Goal: Transaction & Acquisition: Purchase product/service

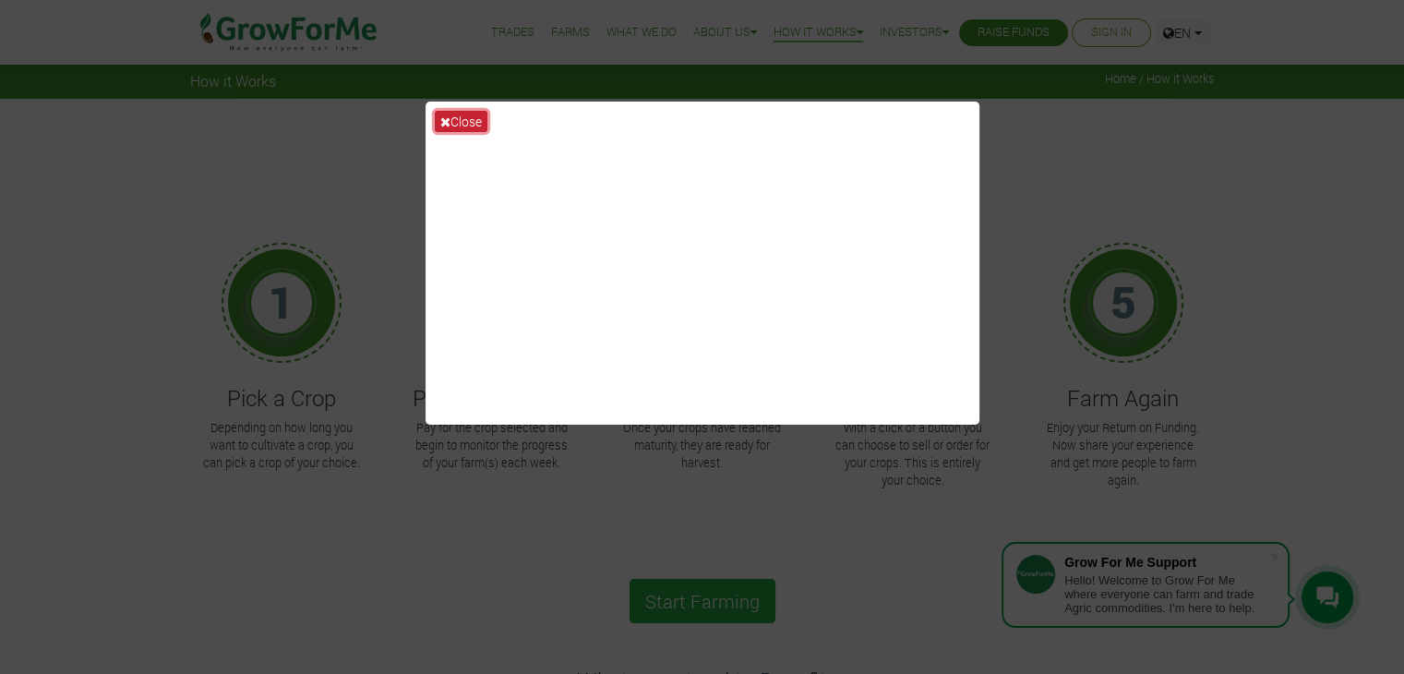
click at [455, 115] on button "Close" at bounding box center [461, 121] width 53 height 21
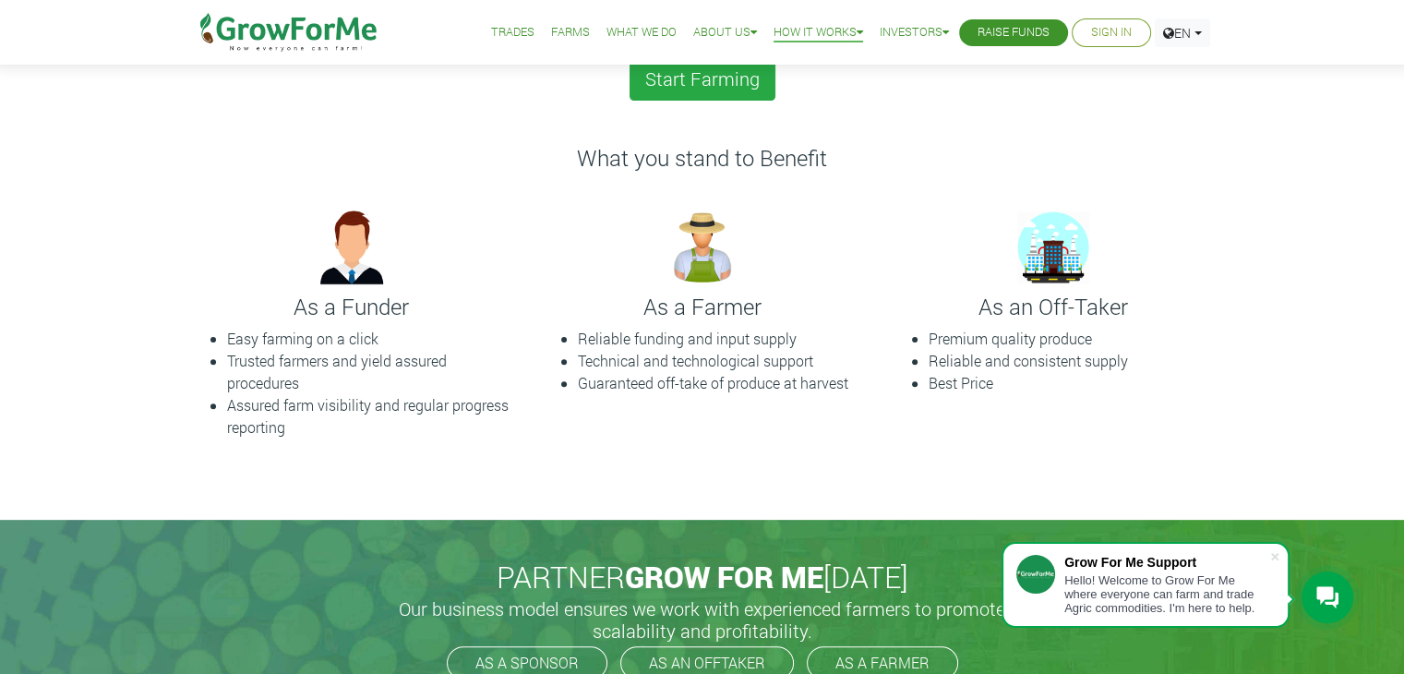
scroll to position [554, 0]
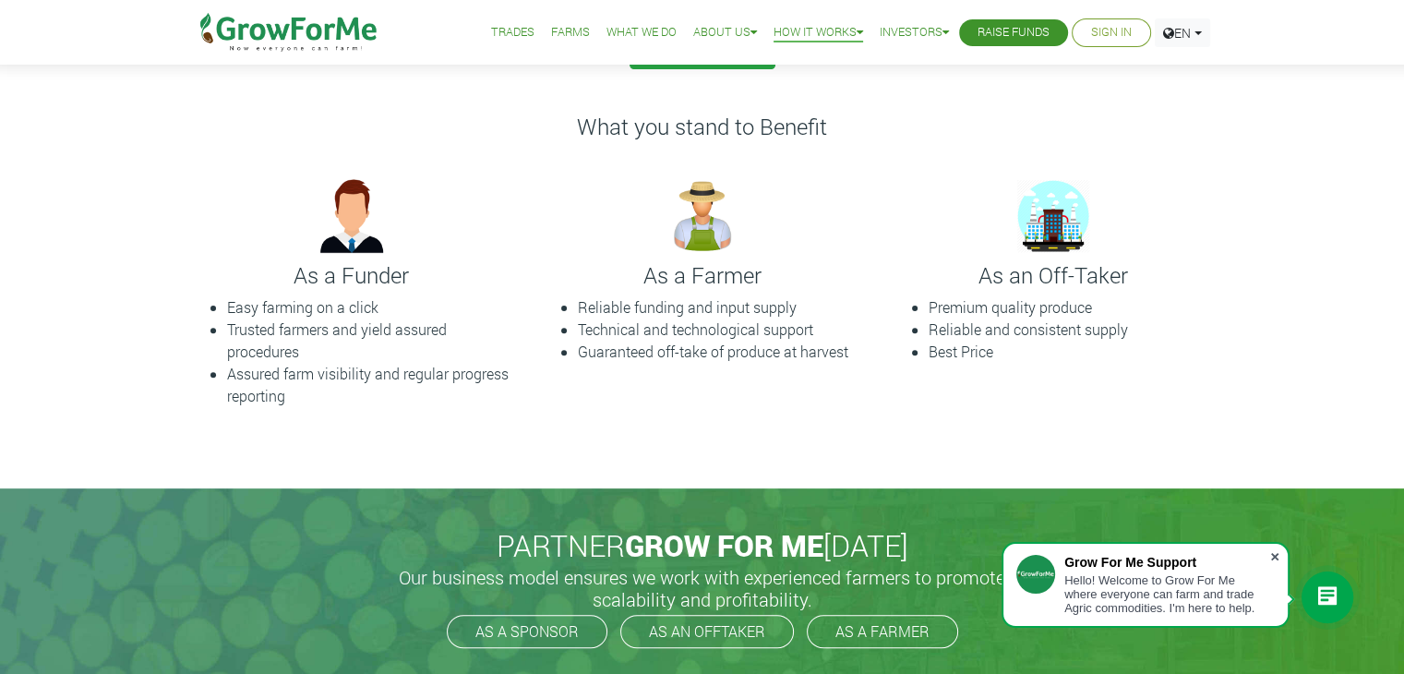
click at [1273, 554] on span at bounding box center [1275, 556] width 18 height 18
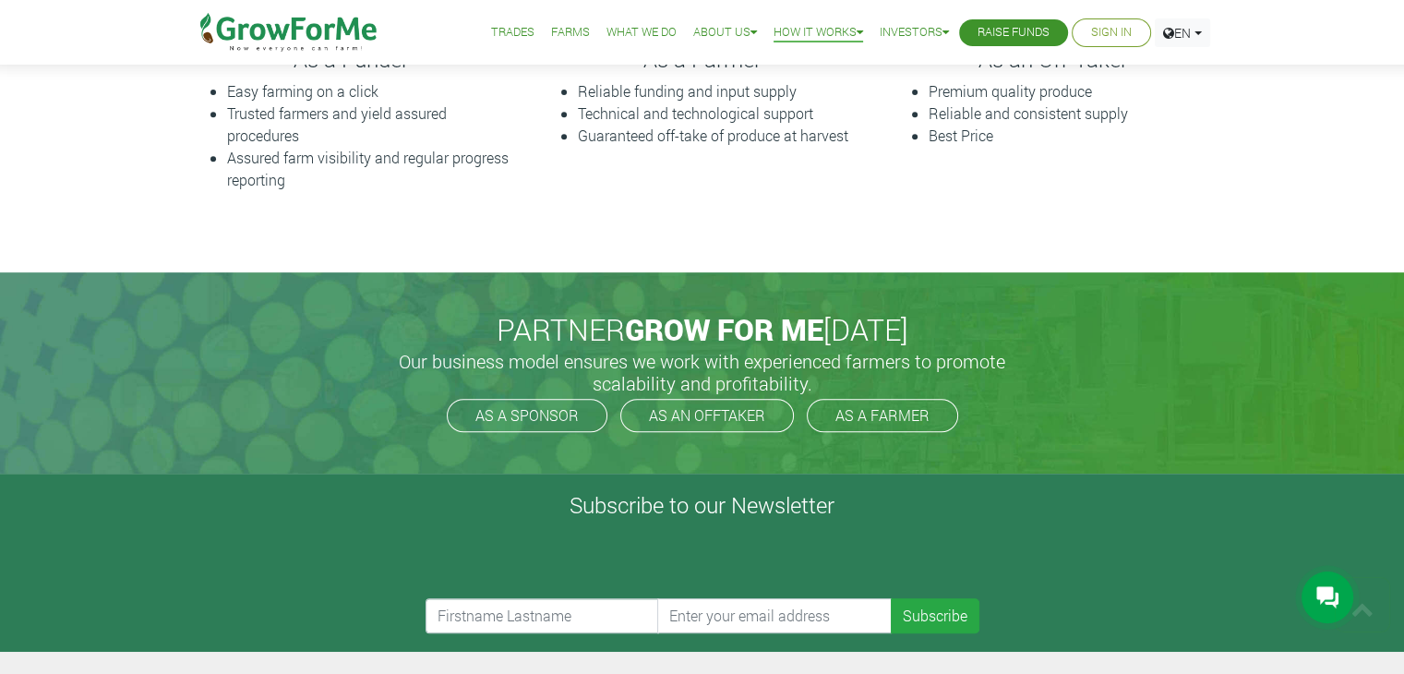
scroll to position [831, 0]
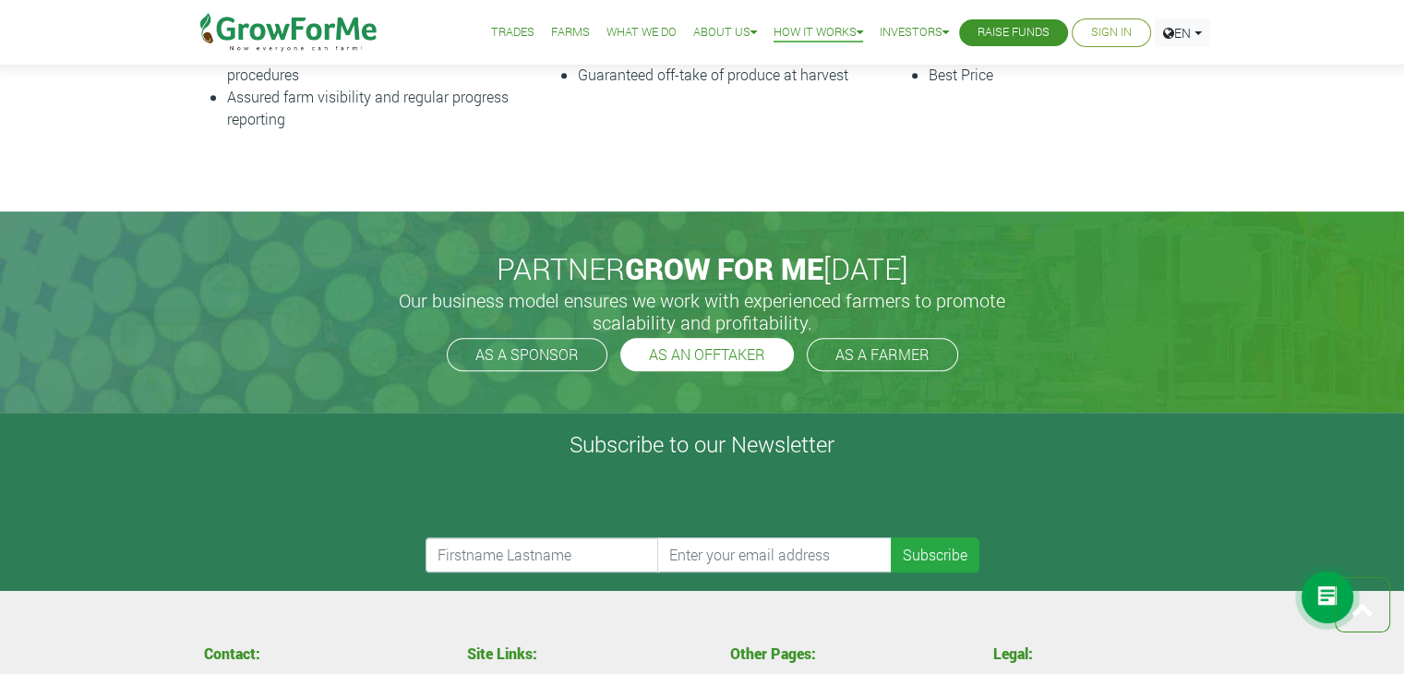
click at [739, 355] on link "AS AN OFFTAKER" at bounding box center [707, 354] width 174 height 33
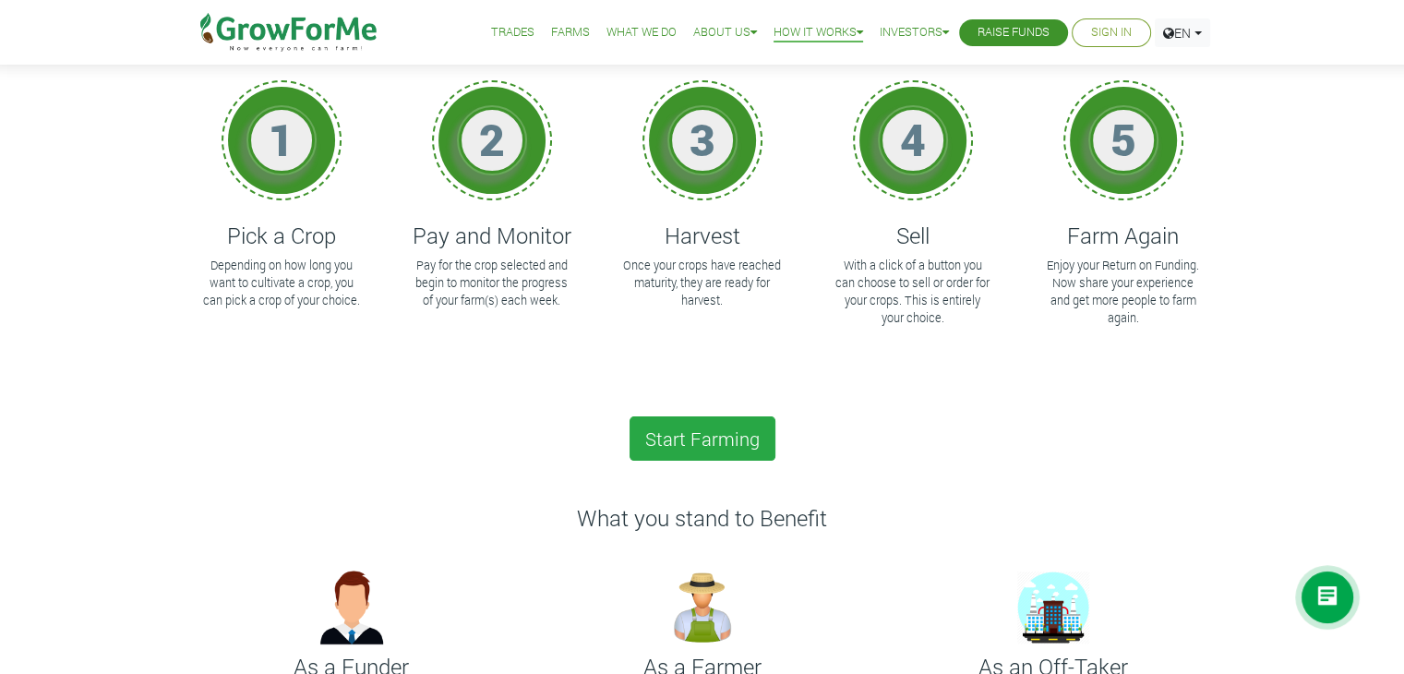
scroll to position [0, 0]
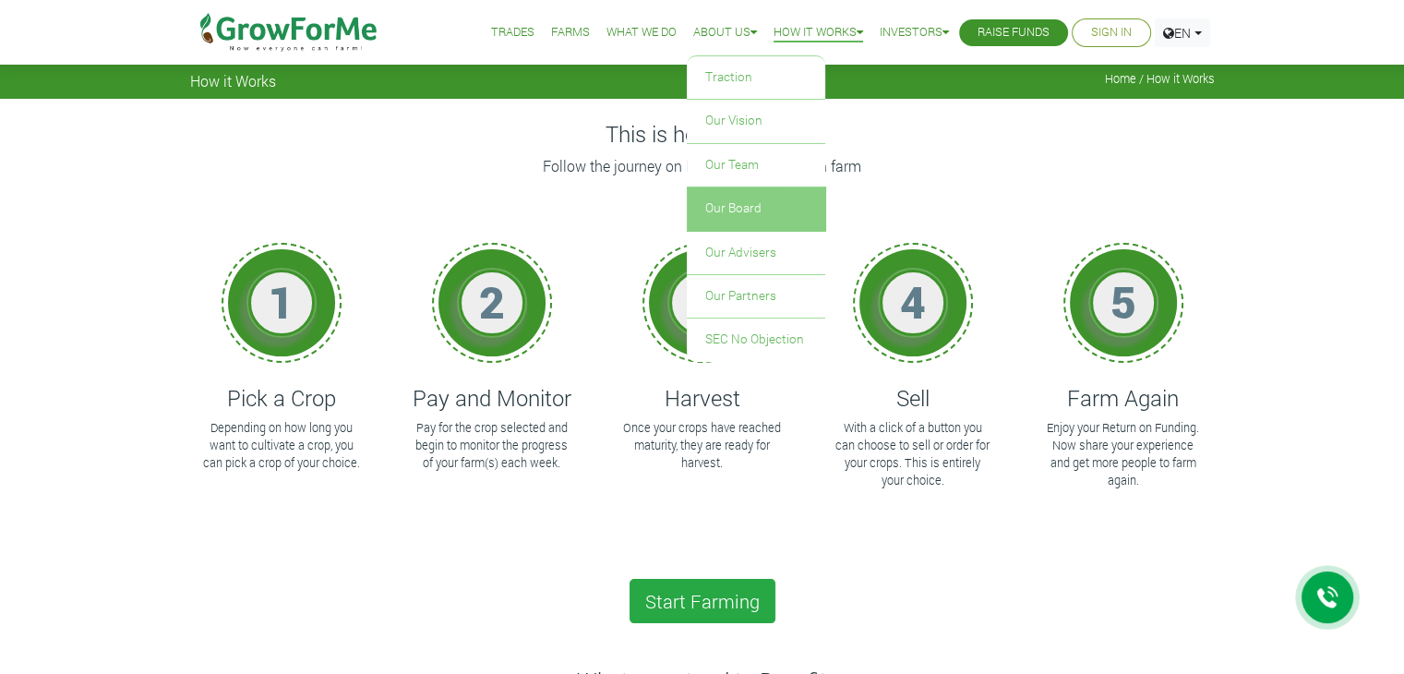
click at [747, 200] on link "Our Board" at bounding box center [756, 208] width 138 height 42
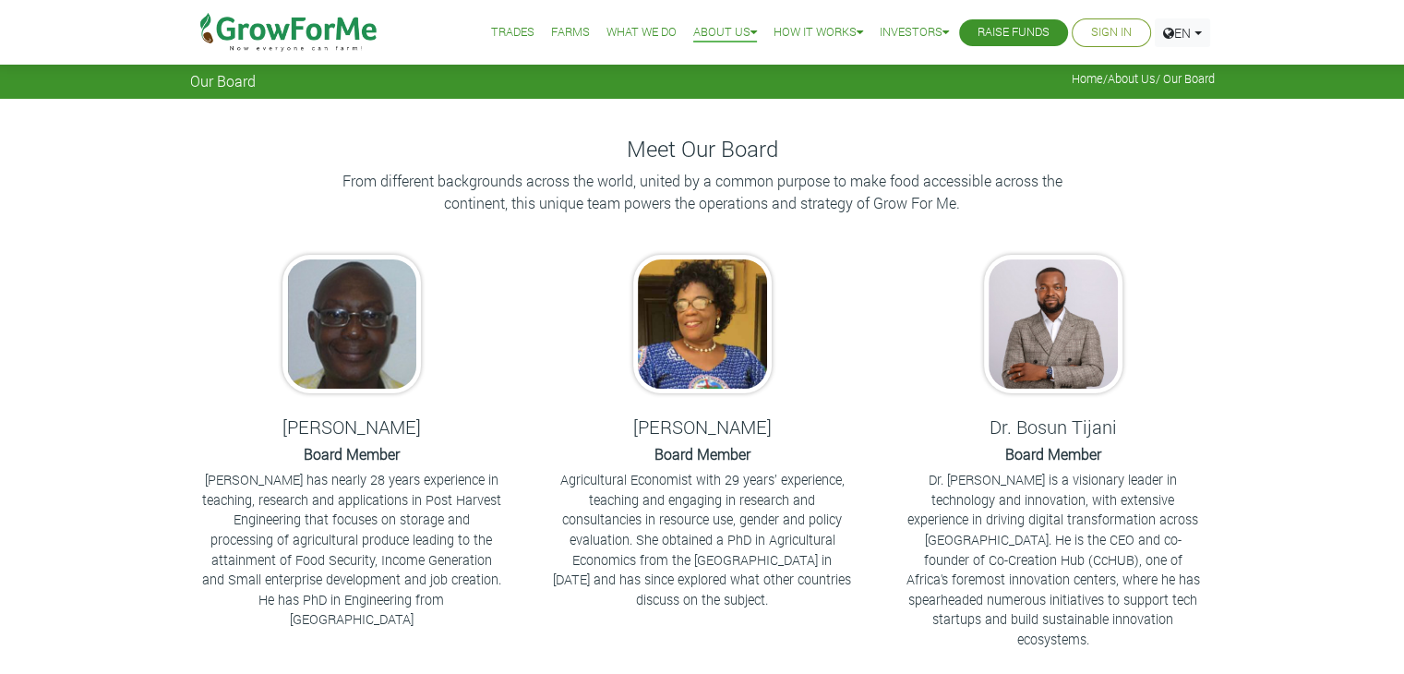
click at [503, 27] on link "Trades" at bounding box center [512, 32] width 43 height 19
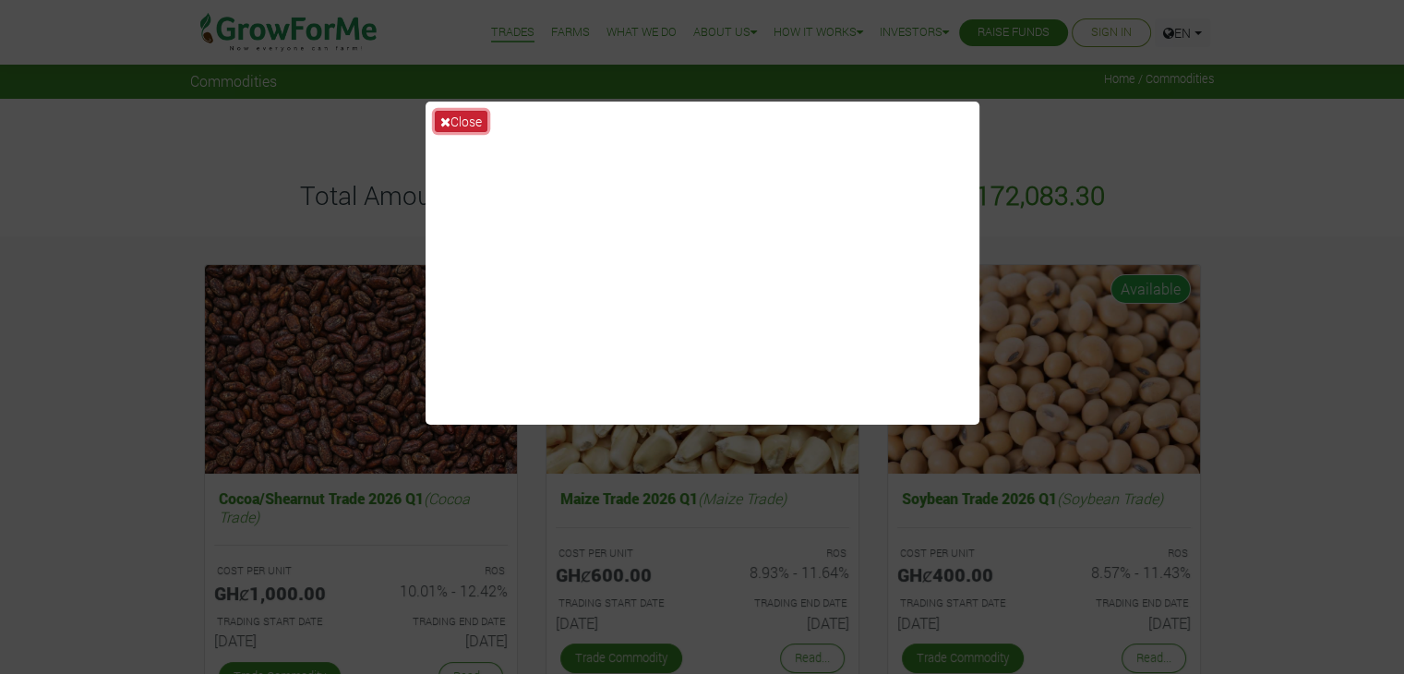
click at [462, 119] on button "Close" at bounding box center [461, 121] width 53 height 21
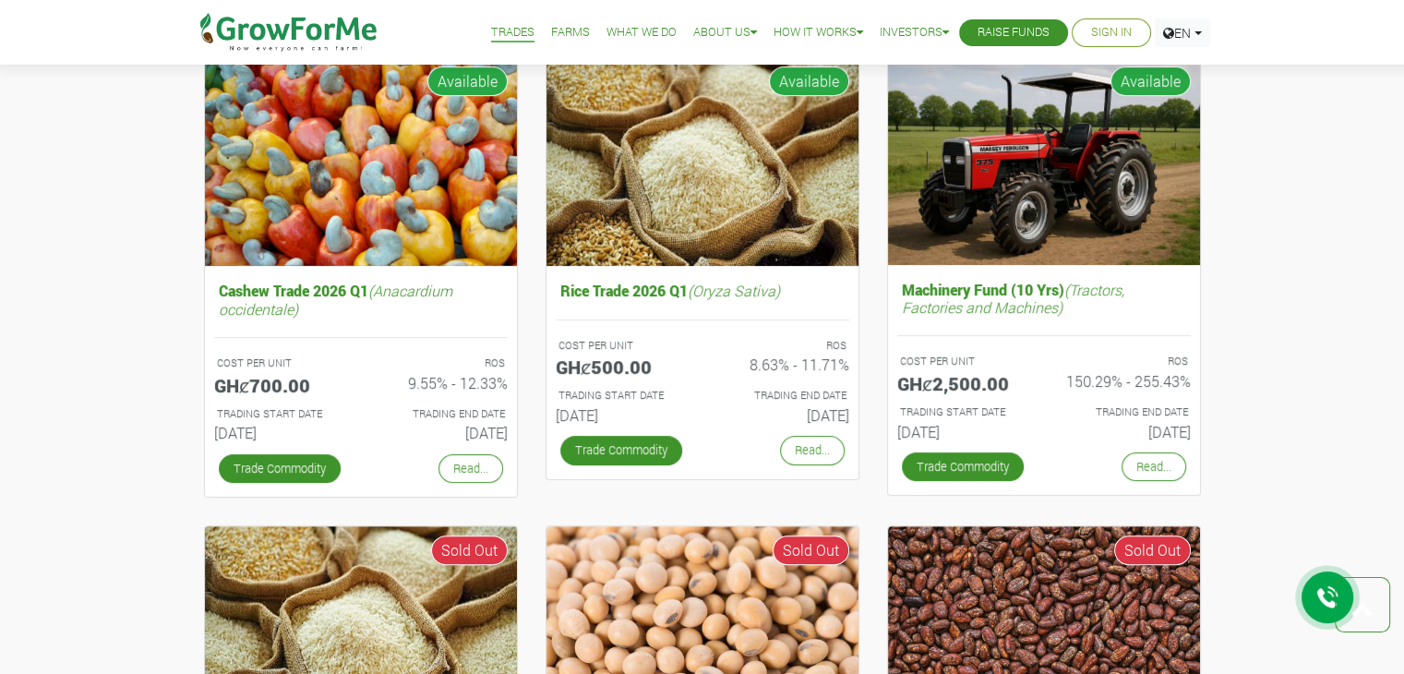
scroll to position [646, 0]
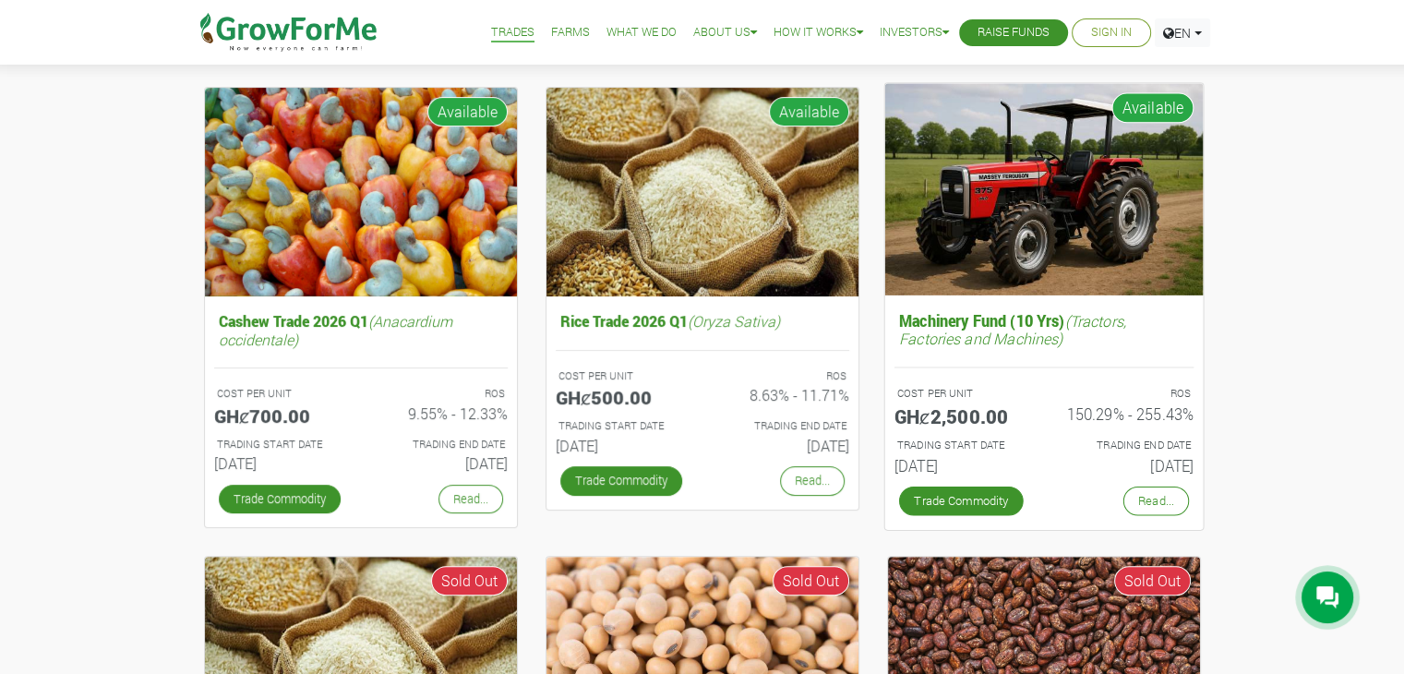
click at [1022, 408] on h5 "GHȼ2,500.00" at bounding box center [962, 415] width 136 height 22
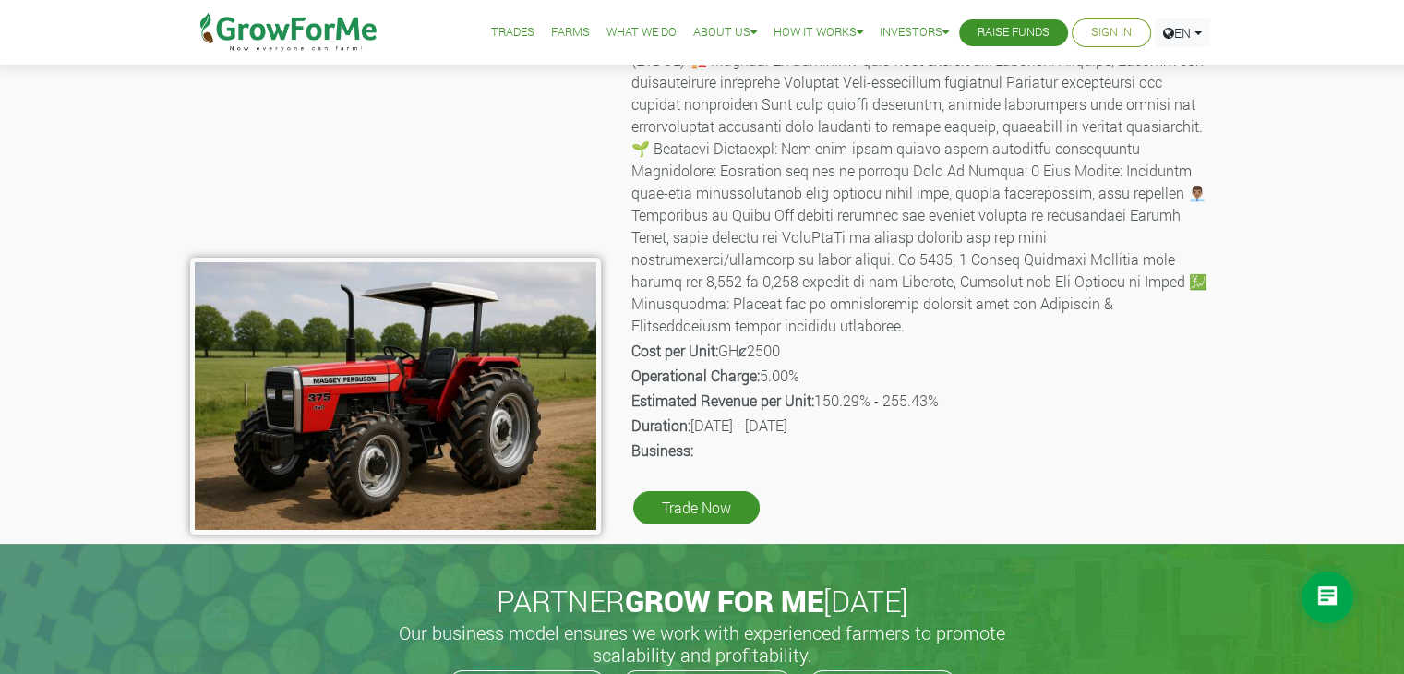
scroll to position [185, 0]
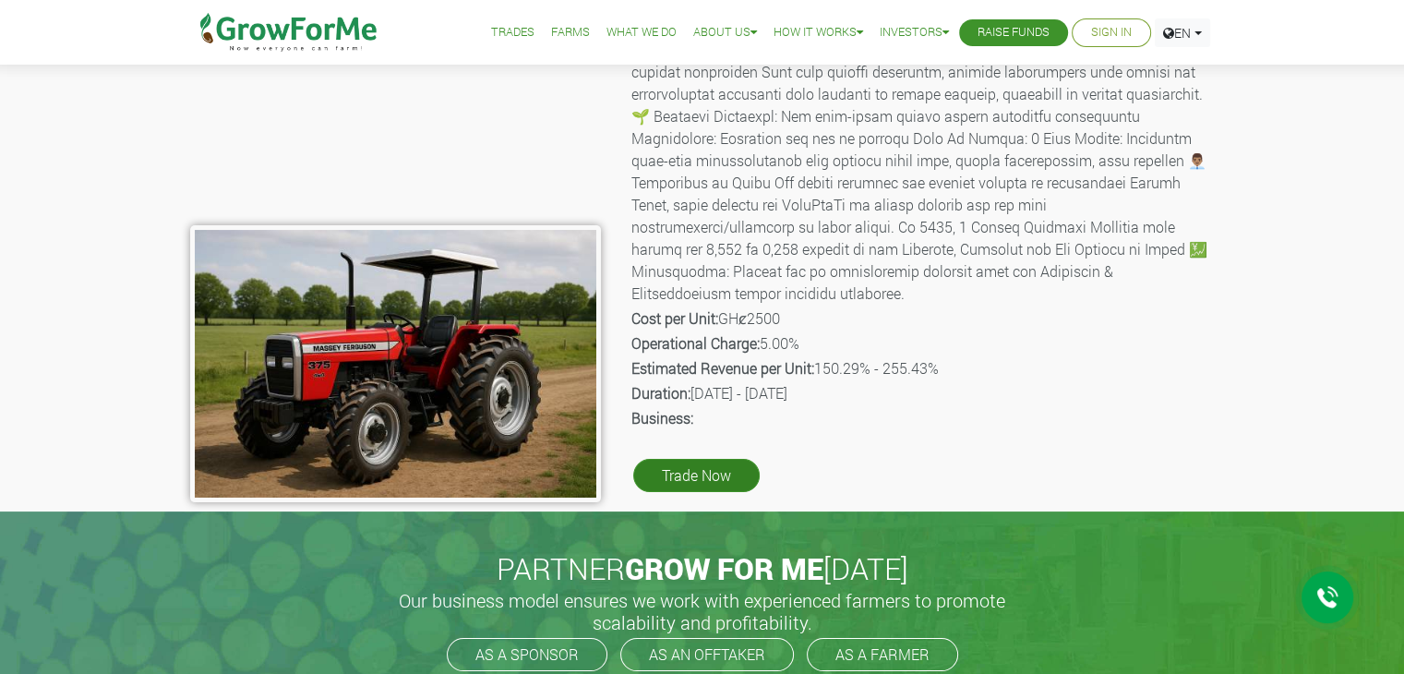
click at [699, 459] on link "Trade Now" at bounding box center [696, 475] width 126 height 33
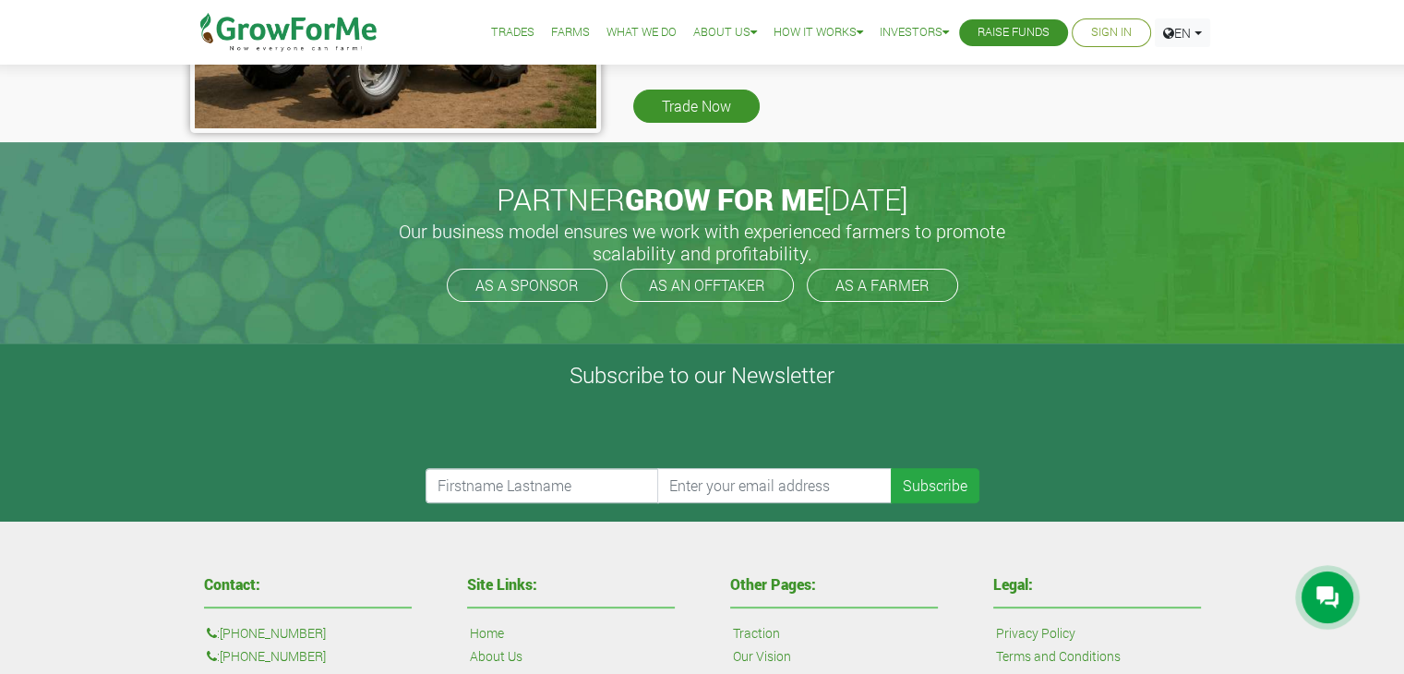
scroll to position [216, 0]
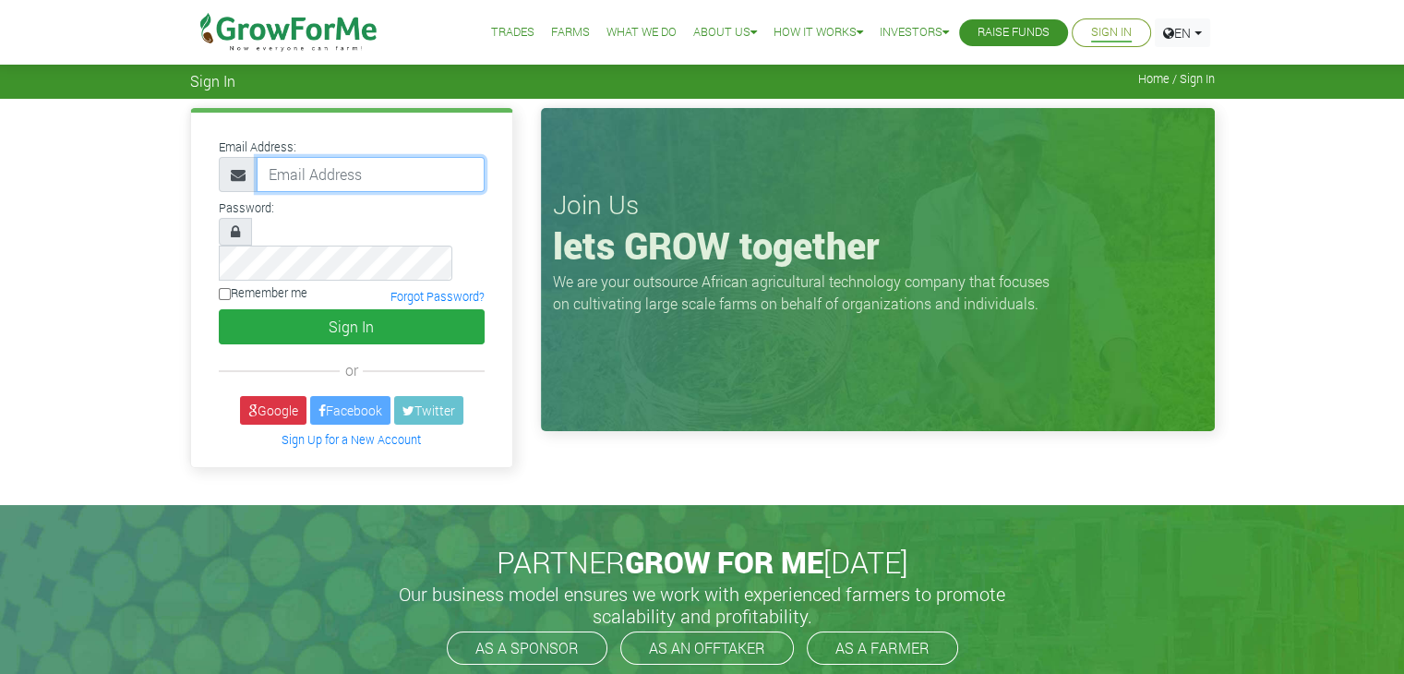
click at [418, 183] on input "email" at bounding box center [371, 174] width 228 height 35
type input "ajalilrahman@gmail.com"
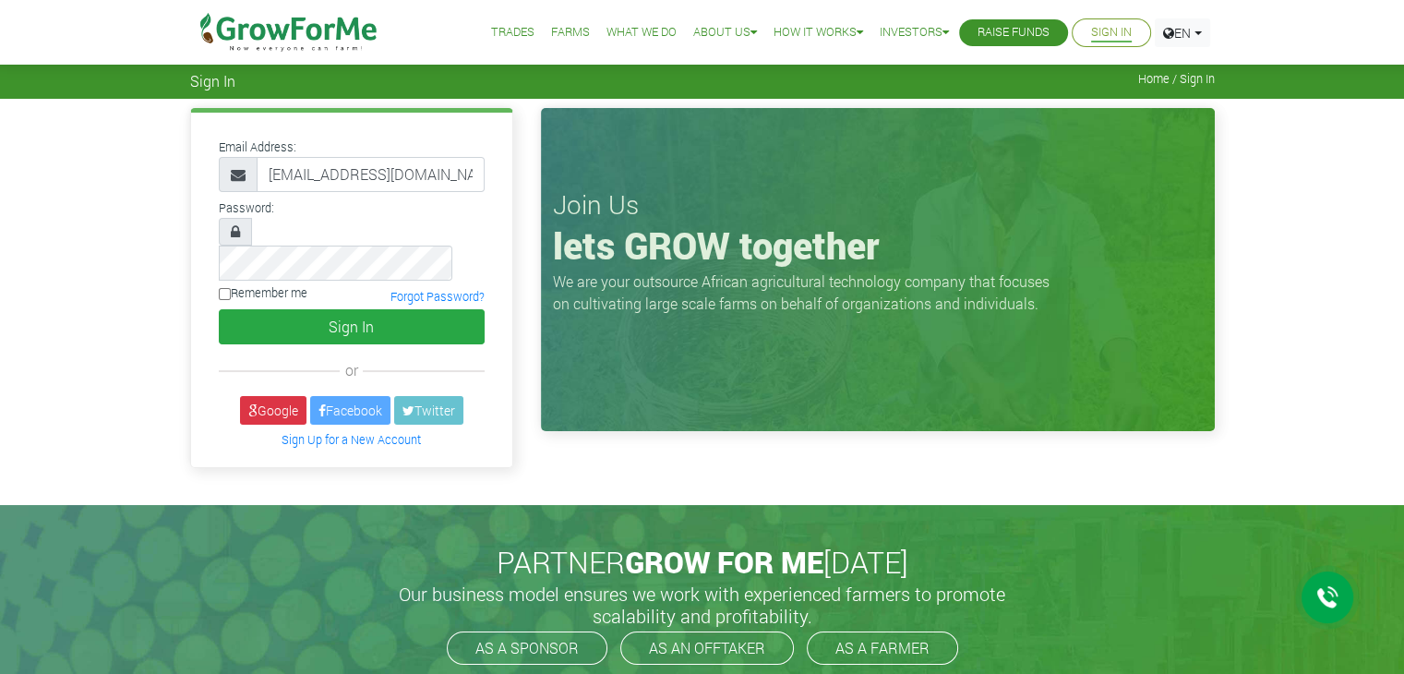
click at [225, 288] on input "Remember me" at bounding box center [225, 294] width 12 height 12
checkbox input "true"
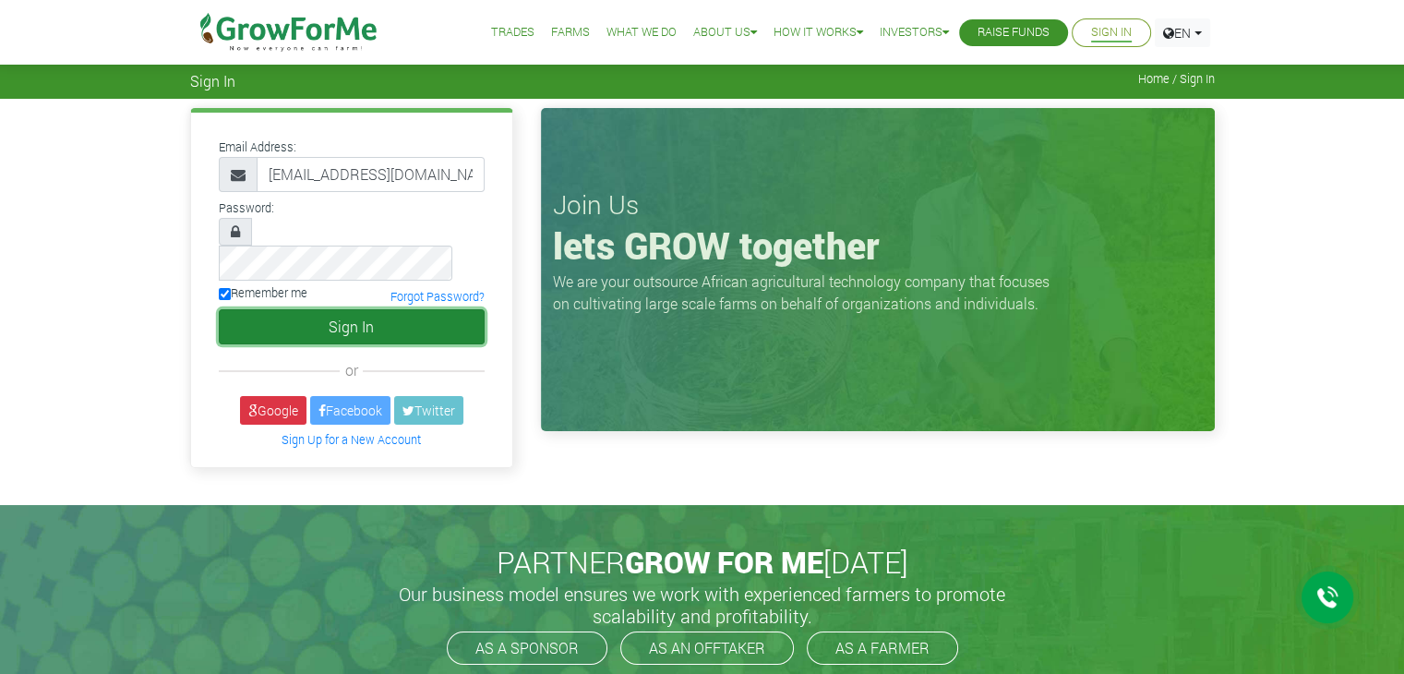
click at [322, 309] on button "Sign In" at bounding box center [352, 326] width 266 height 35
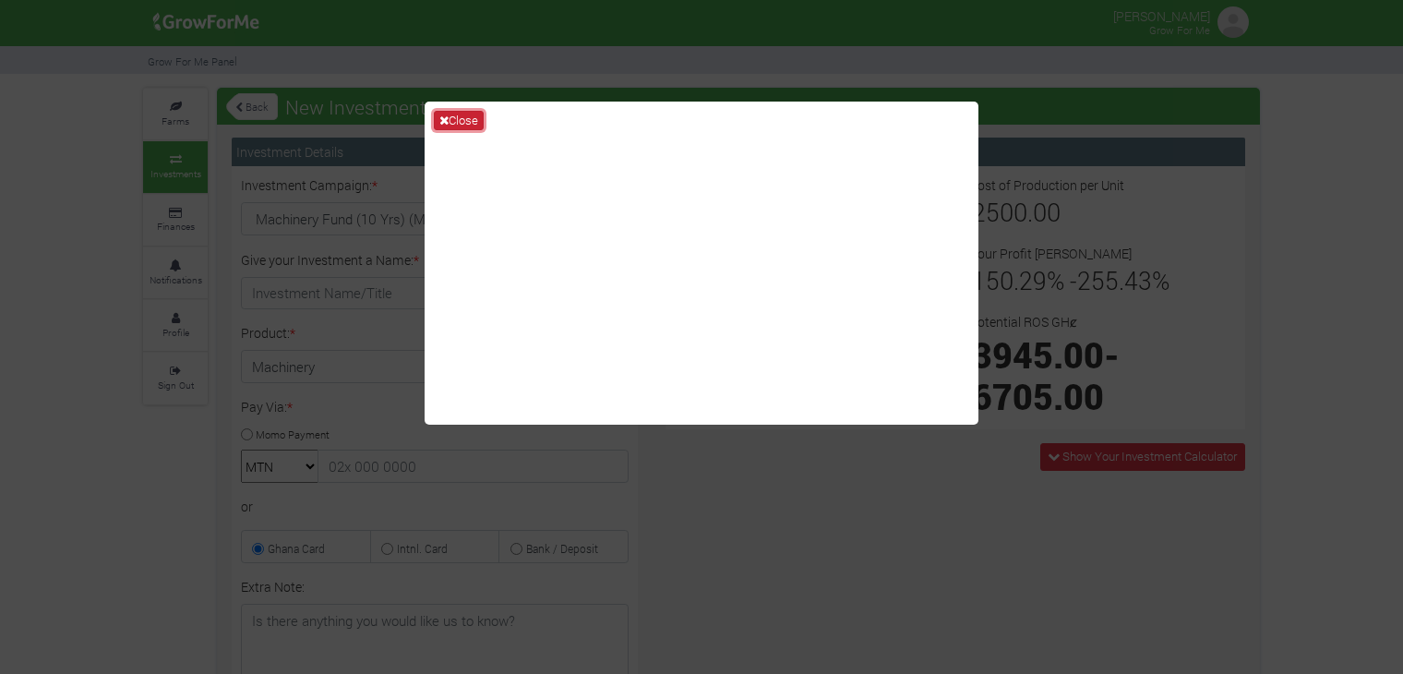
click at [463, 116] on button "Close" at bounding box center [459, 121] width 50 height 20
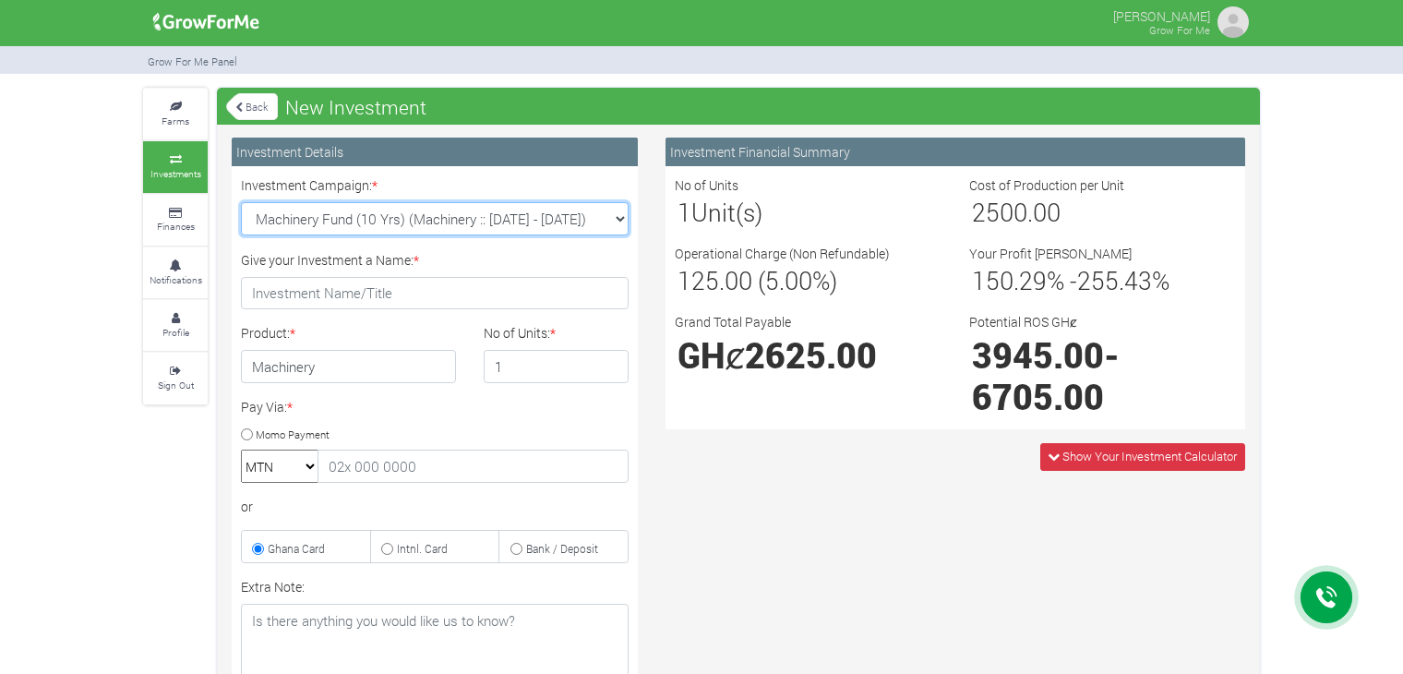
click at [584, 215] on select "Machinery Fund (10 Yrs) (Machinery :: 01st Jun 2025 - 01st Jun 2035) Cocoa/Shea…" at bounding box center [435, 218] width 388 height 33
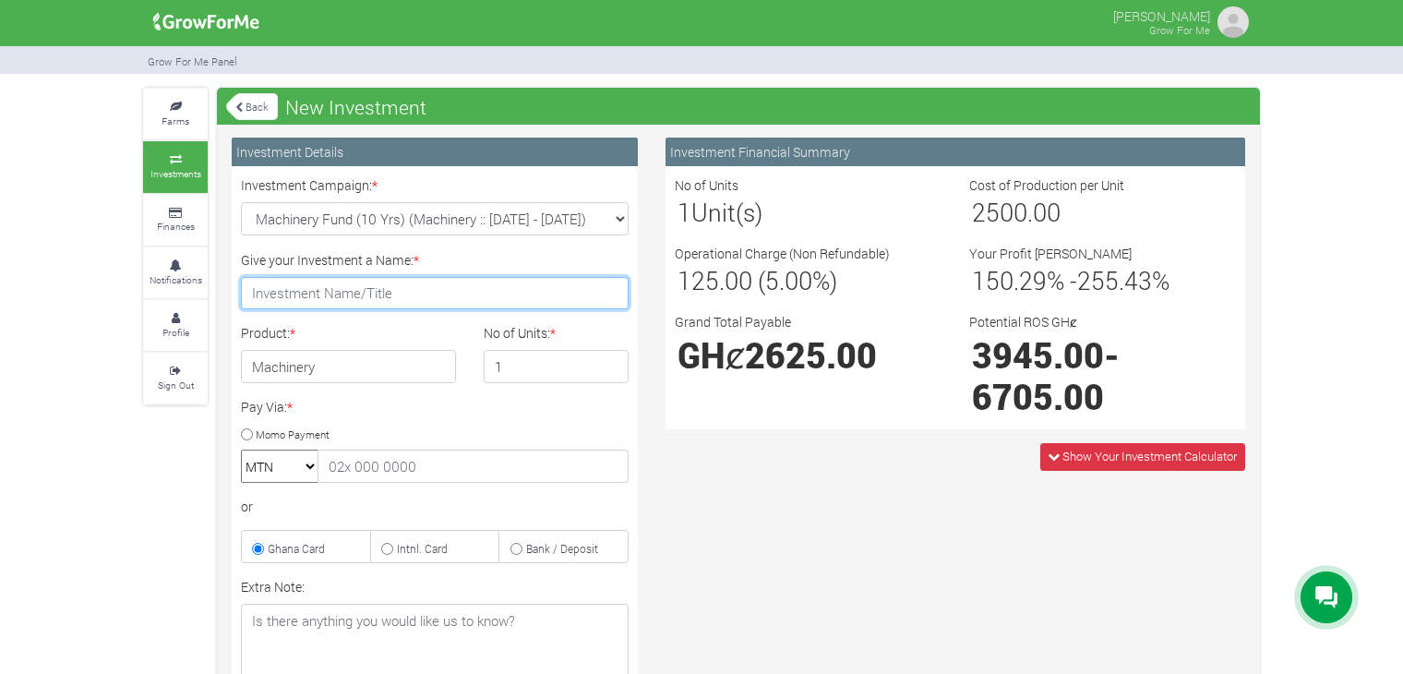
click at [319, 298] on input "Give your Investment a Name: *" at bounding box center [435, 293] width 388 height 33
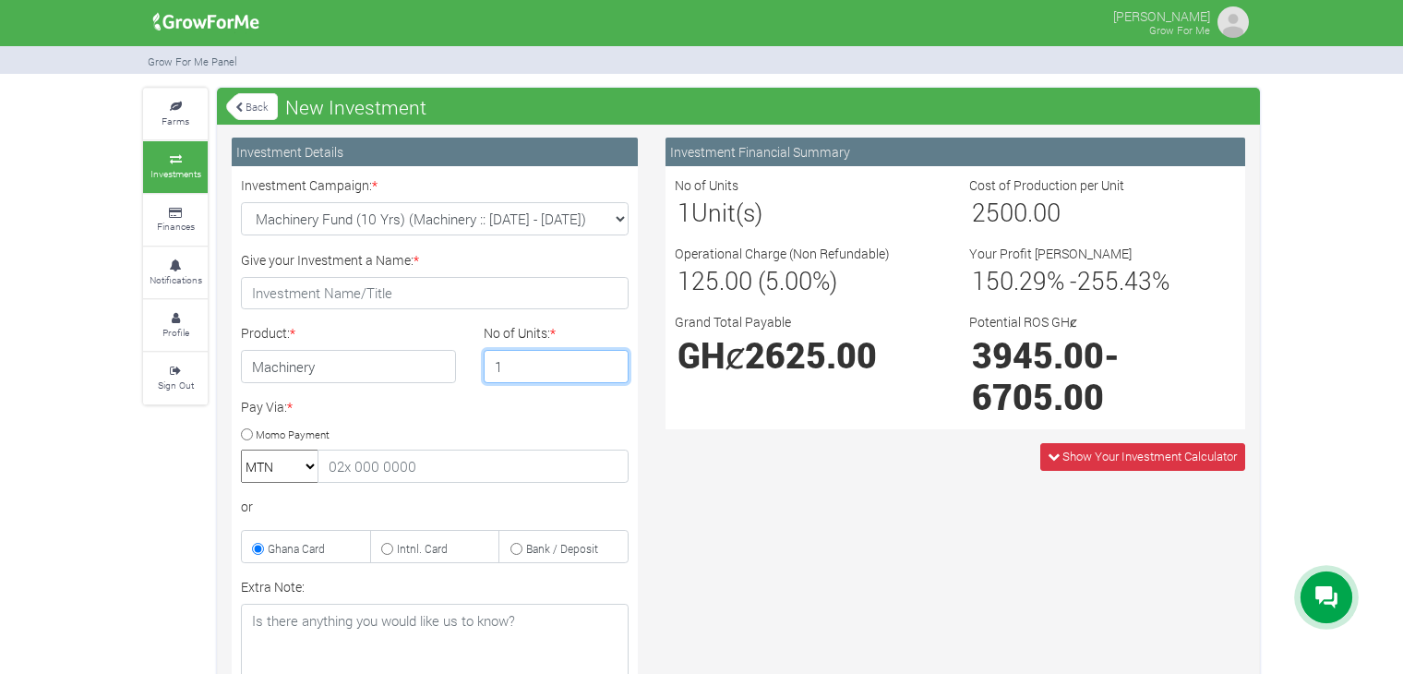
click at [561, 367] on input "1" at bounding box center [557, 366] width 146 height 33
click at [563, 417] on div "Pay Via: * Momo Payment MTN Telecel Airtel Tigo or Ghana Card Intnl. Card" at bounding box center [434, 480] width 415 height 166
click at [247, 431] on input "Momo Payment" at bounding box center [247, 434] width 12 height 12
radio input "true"
click at [299, 467] on select "MTN Telecel Airtel Tigo" at bounding box center [280, 466] width 78 height 33
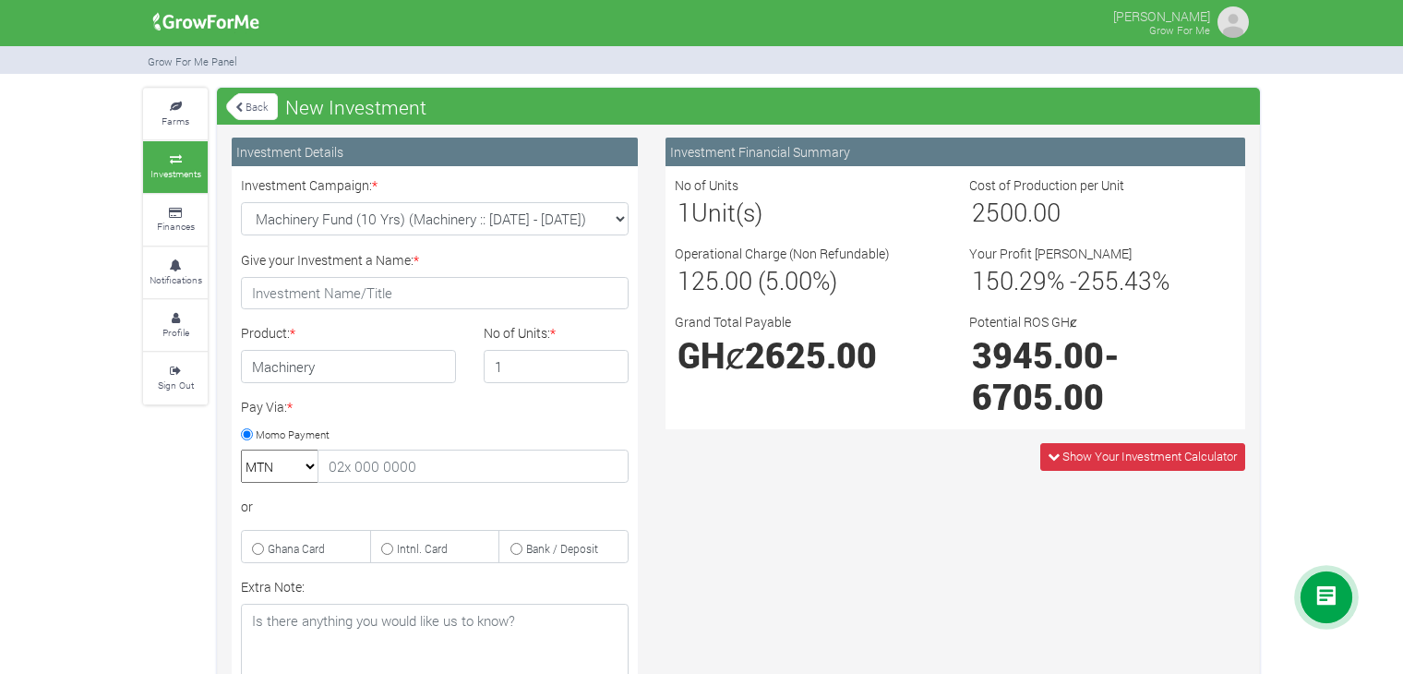
click at [299, 467] on select "MTN Telecel Airtel Tigo" at bounding box center [280, 466] width 78 height 33
click at [398, 464] on input "text" at bounding box center [473, 466] width 311 height 33
click at [450, 414] on div "Pay Via: * Momo Payment MTN Telecel Airtel Tigo or Ghana Card Intnl. Card" at bounding box center [434, 480] width 415 height 166
click at [521, 368] on input "1" at bounding box center [557, 366] width 146 height 33
click at [609, 367] on input "1" at bounding box center [557, 366] width 146 height 33
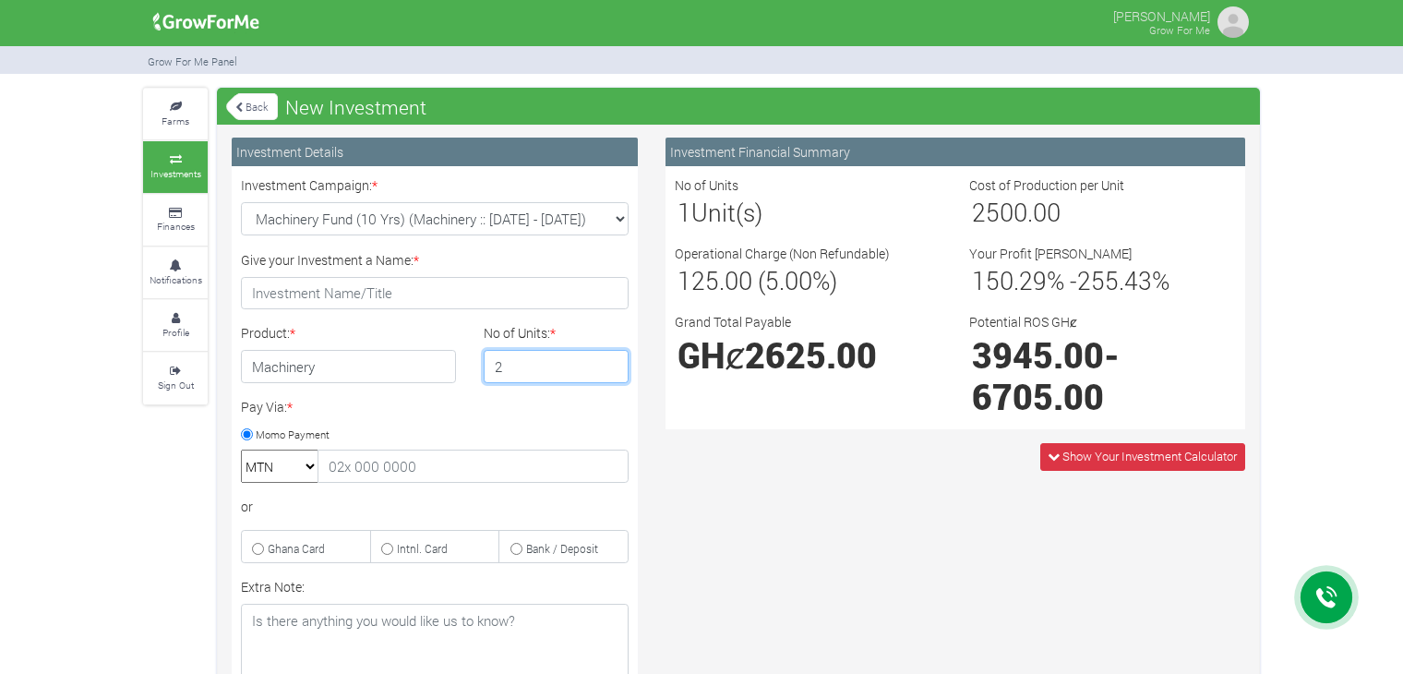
click at [608, 365] on input "2" at bounding box center [557, 366] width 146 height 33
type input "1"
click at [608, 375] on input "1" at bounding box center [557, 366] width 146 height 33
click at [1100, 451] on span "Show Your Investment Calculator" at bounding box center [1150, 456] width 174 height 17
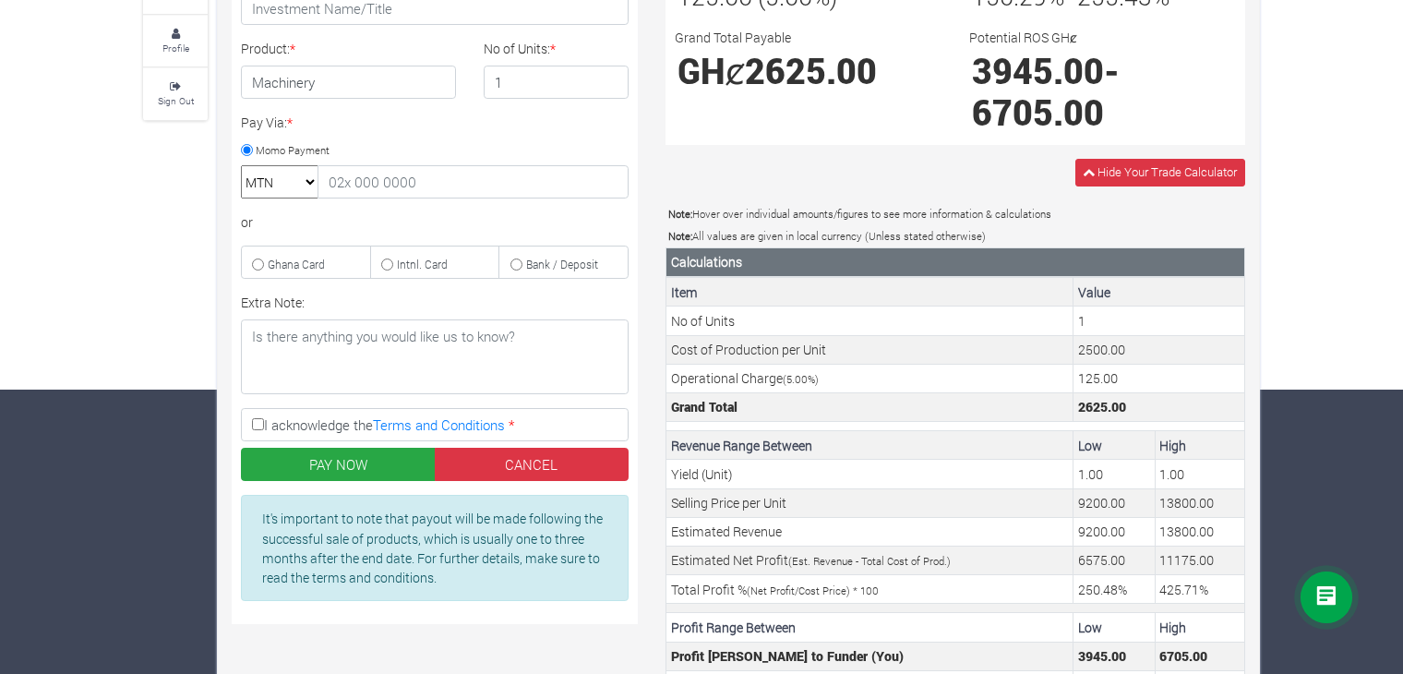
scroll to position [281, 0]
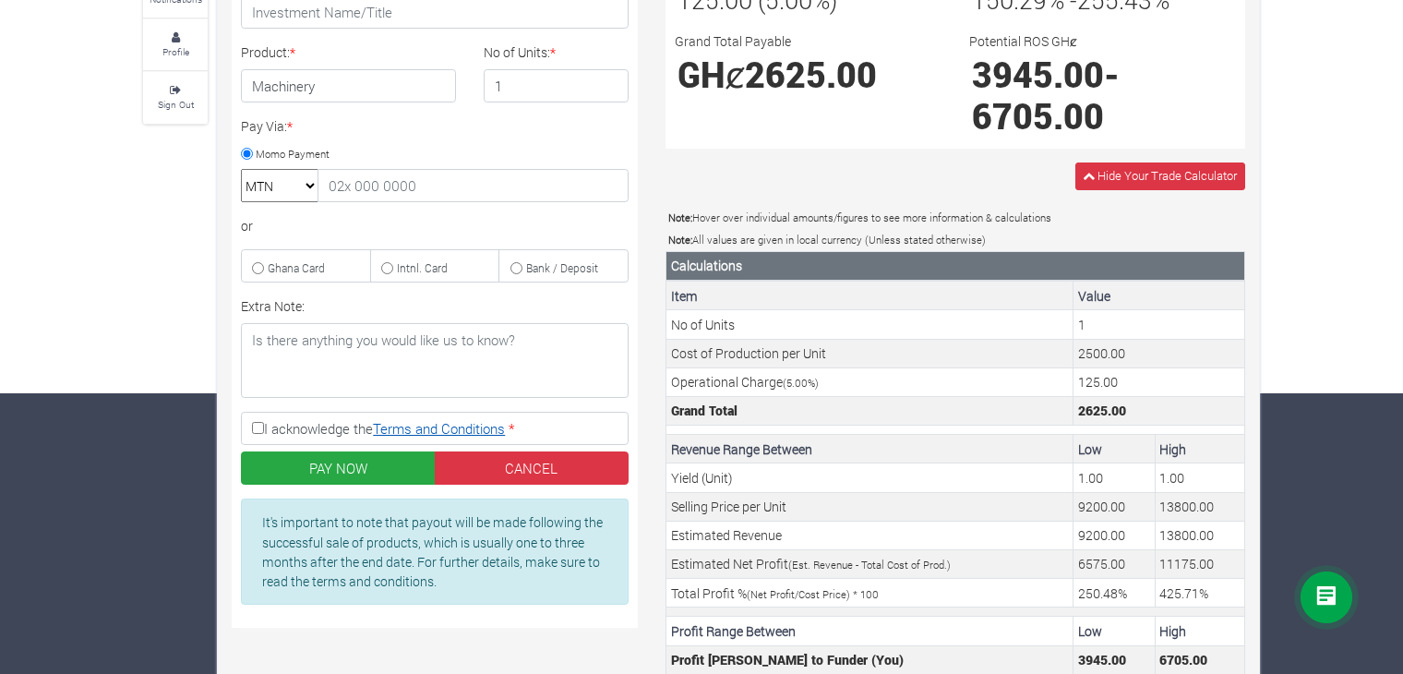
click at [488, 423] on link "Terms and Conditions" at bounding box center [439, 428] width 132 height 18
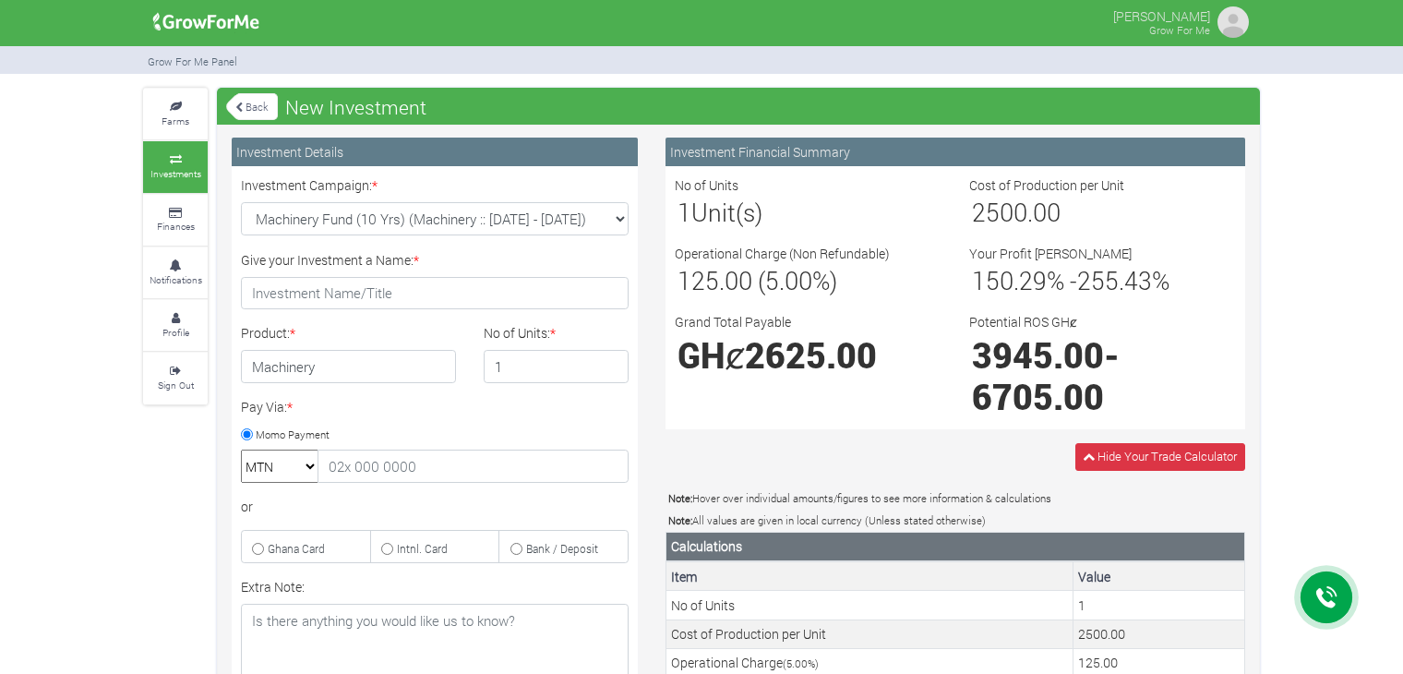
scroll to position [0, 0]
click at [399, 214] on select "Machinery Fund (10 Yrs) (Machinery :: 01st Jun 2025 - 01st Jun 2035) Cocoa/Shea…" at bounding box center [435, 218] width 388 height 33
select select "54"
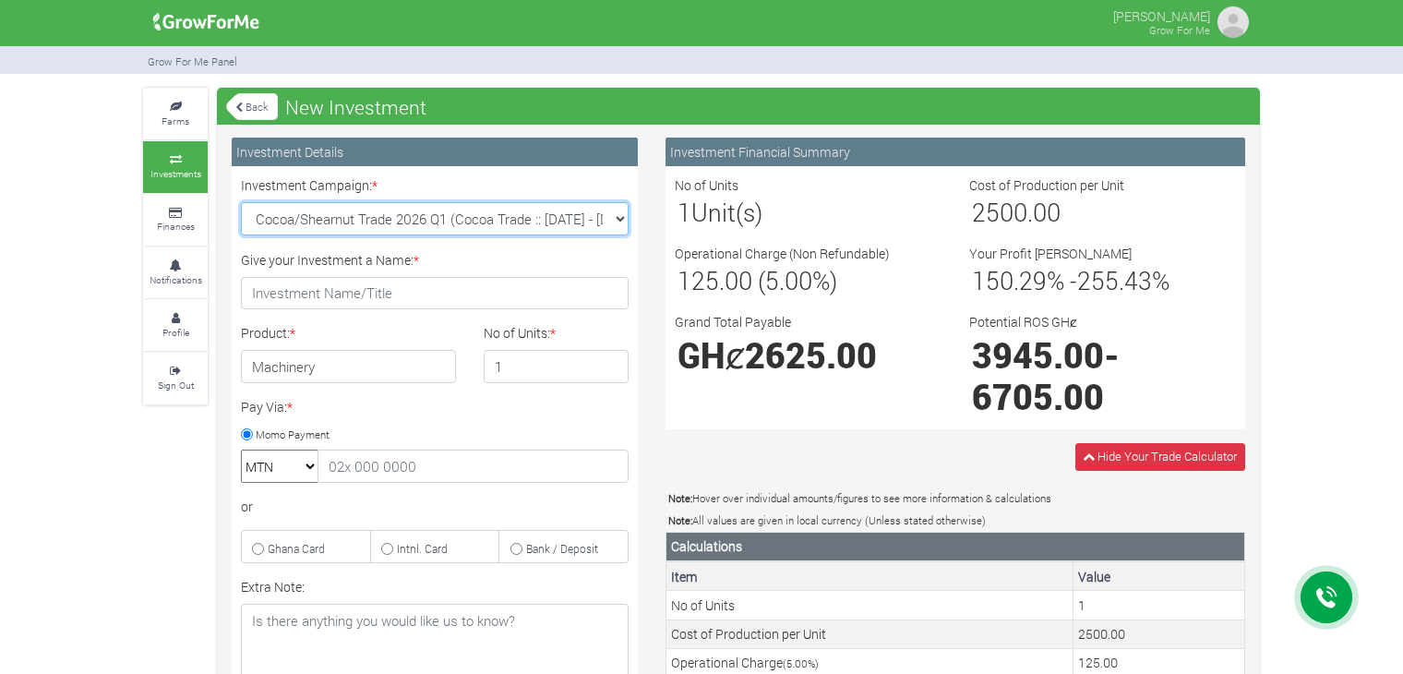
click at [241, 202] on select "Machinery Fund (10 Yrs) (Machinery :: 01st Jun 2025 - 01st Jun 2035) Cocoa/Shea…" at bounding box center [435, 218] width 388 height 33
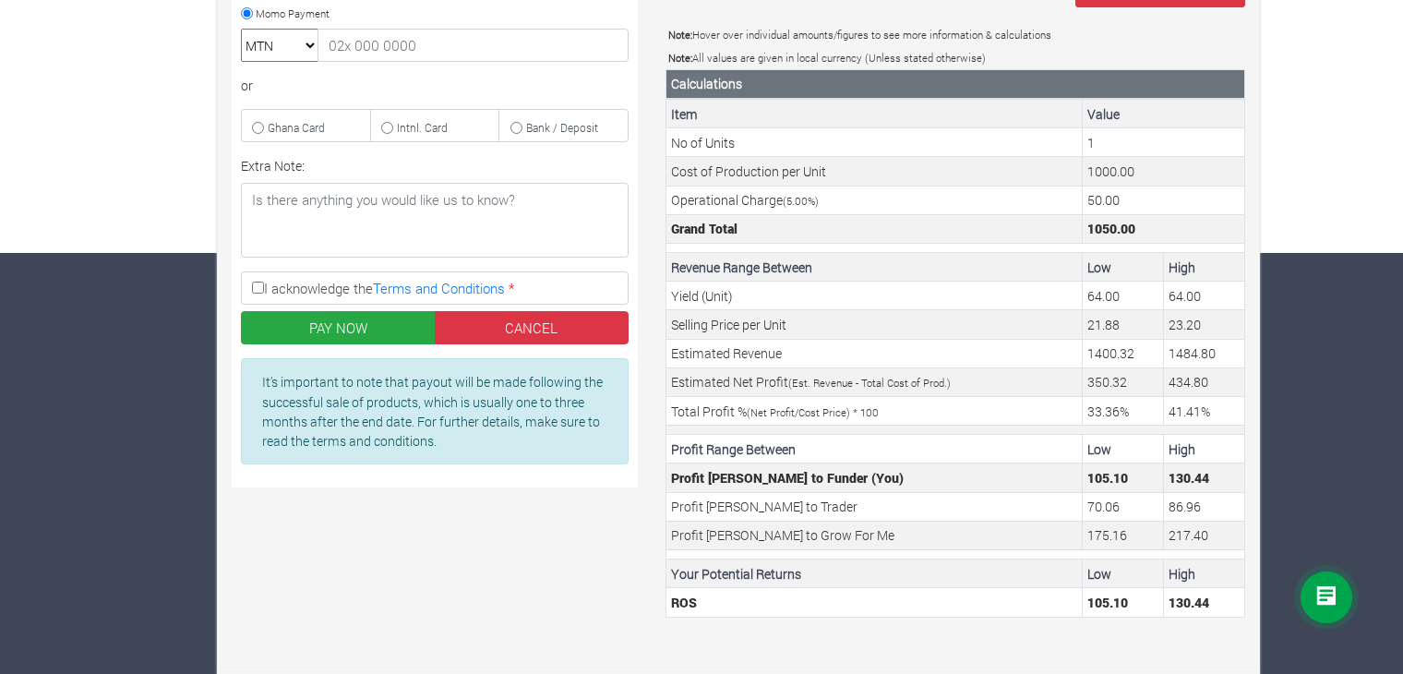
scroll to position [423, 0]
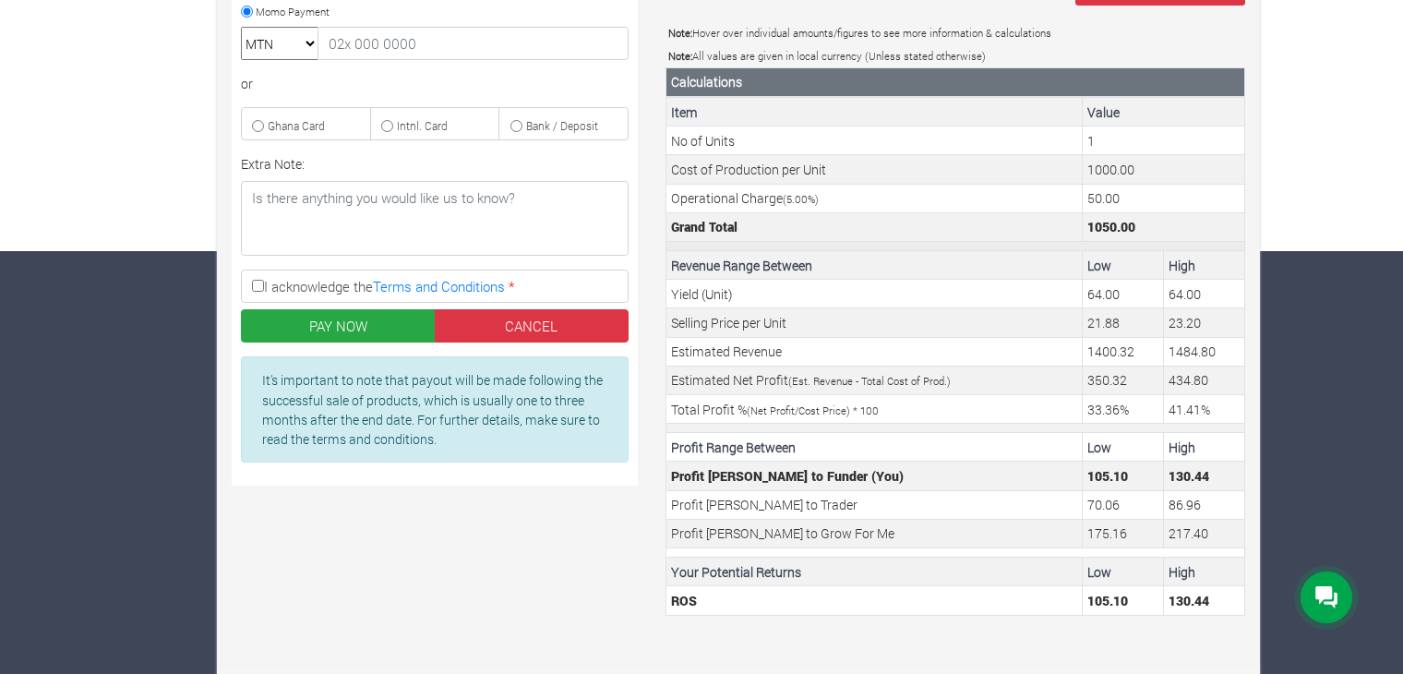
click at [1110, 242] on td at bounding box center [956, 246] width 579 height 9
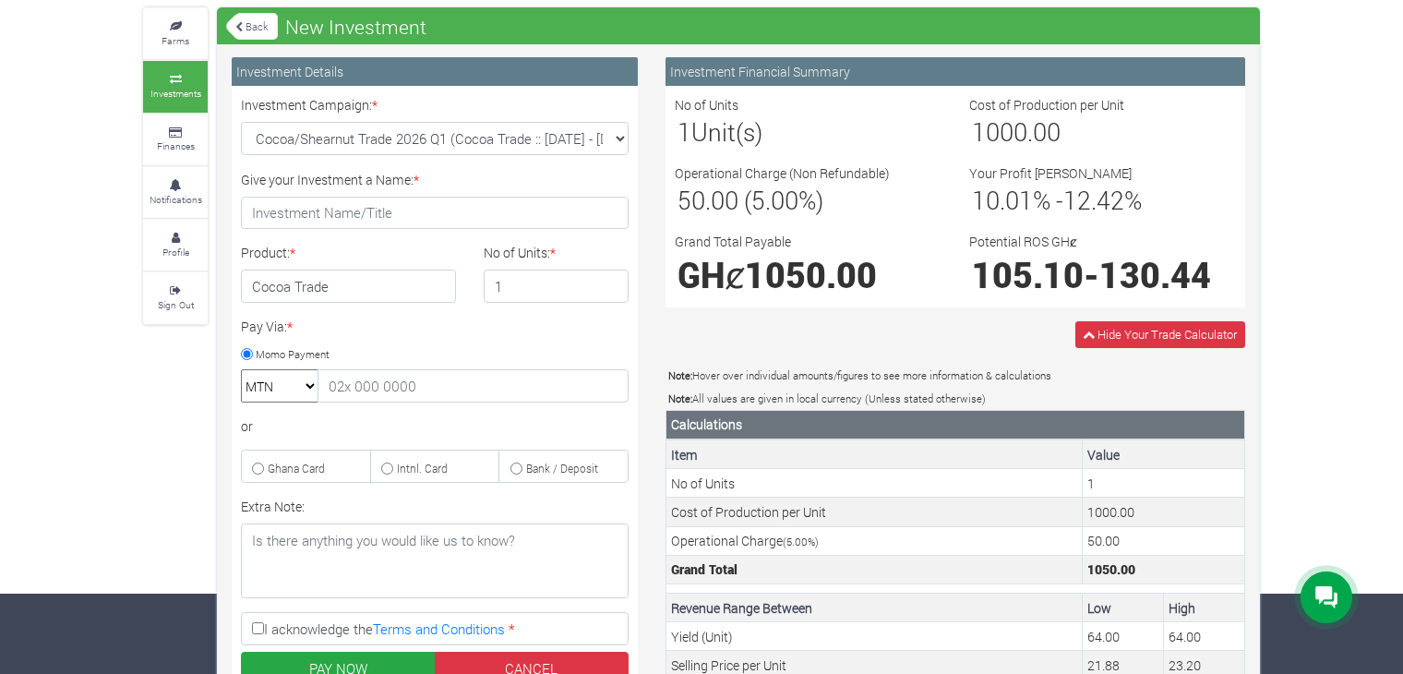
scroll to position [54, 0]
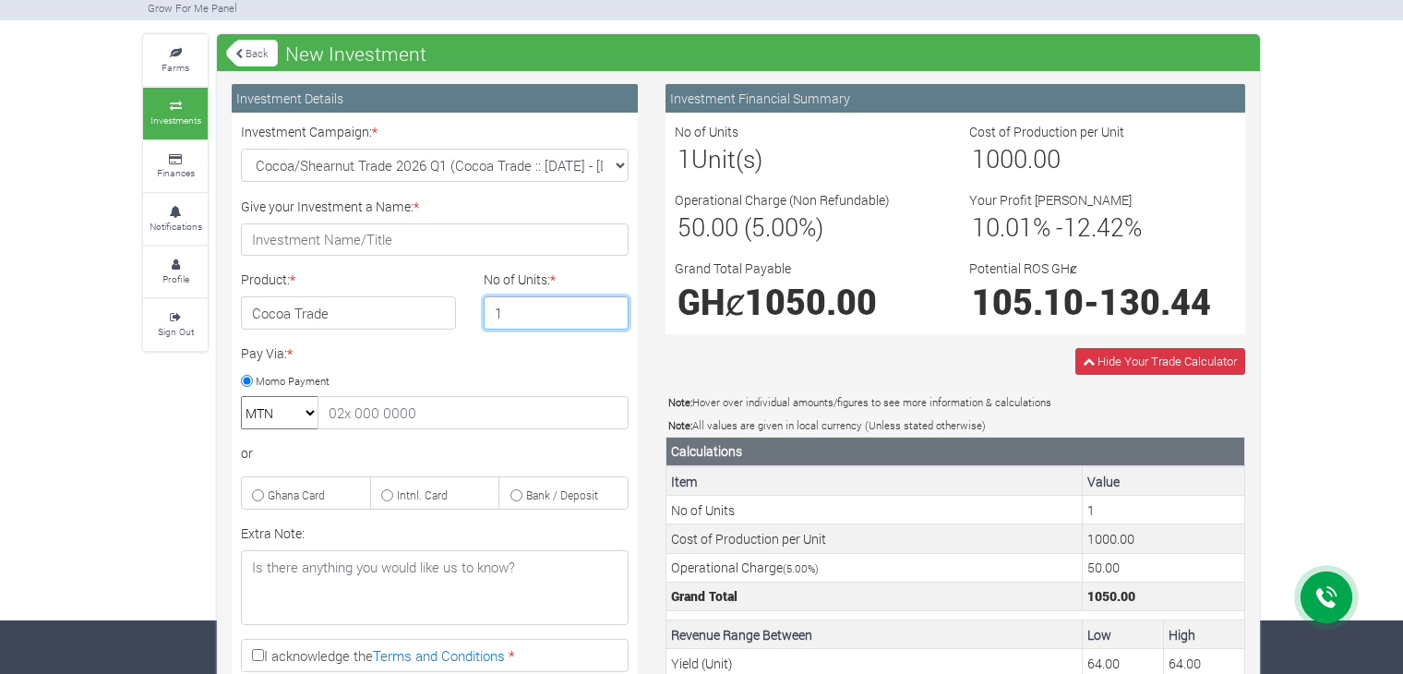
click at [499, 317] on input "1" at bounding box center [557, 312] width 146 height 33
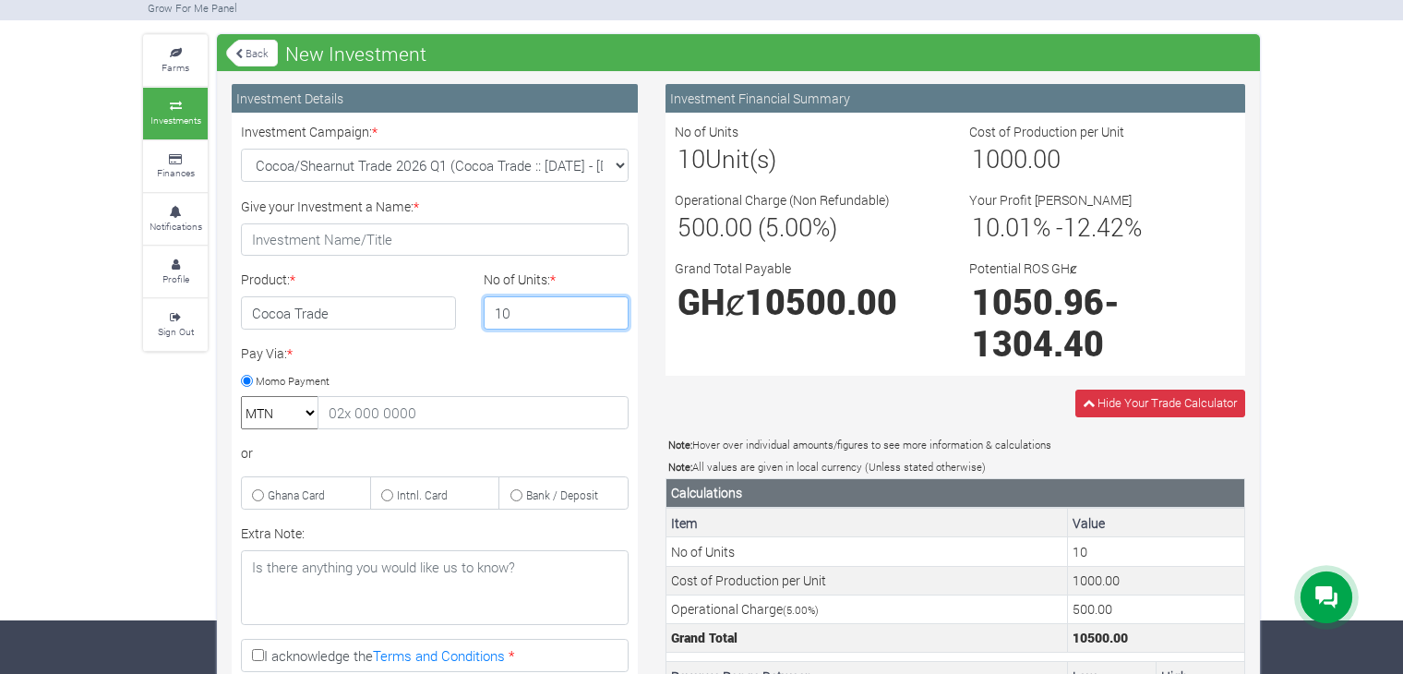
type input "10"
click at [550, 343] on div "Pay Via: * Momo Payment MTN Telecel Airtel Tigo or Ghana Card Intnl. Card" at bounding box center [434, 426] width 415 height 166
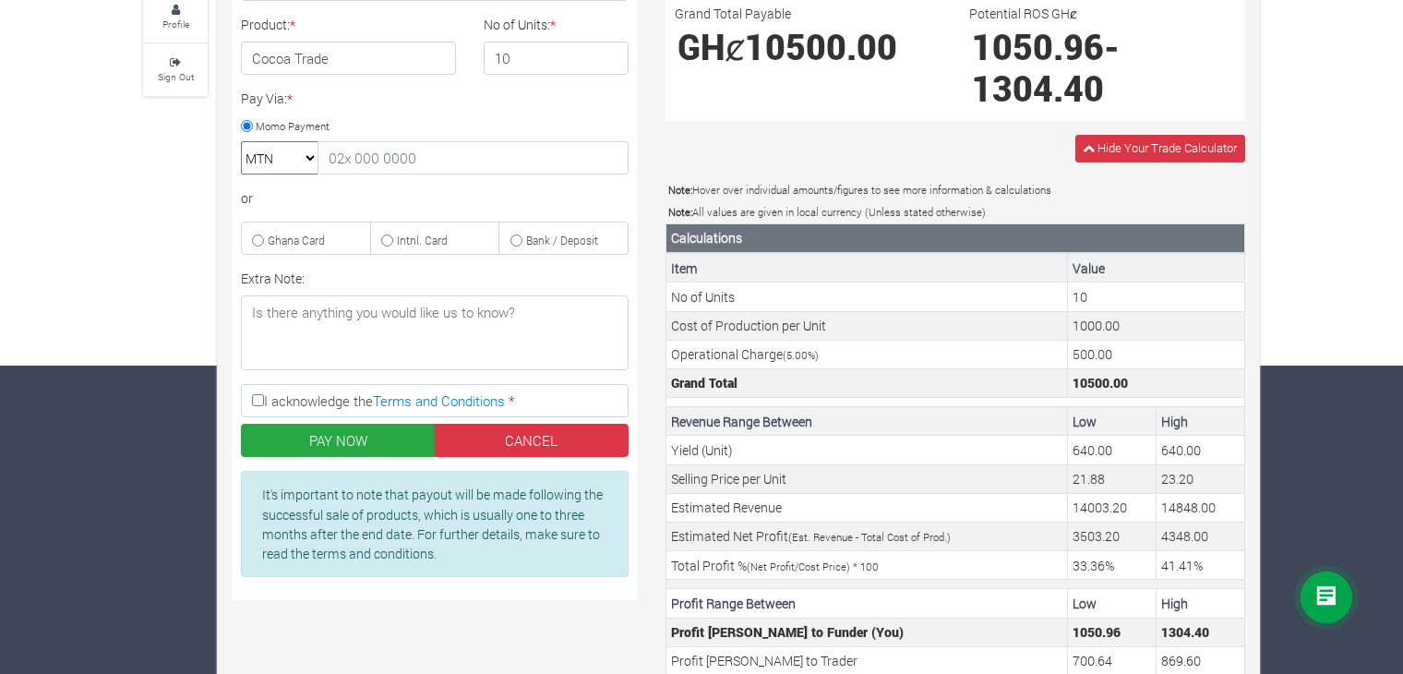
scroll to position [465, 0]
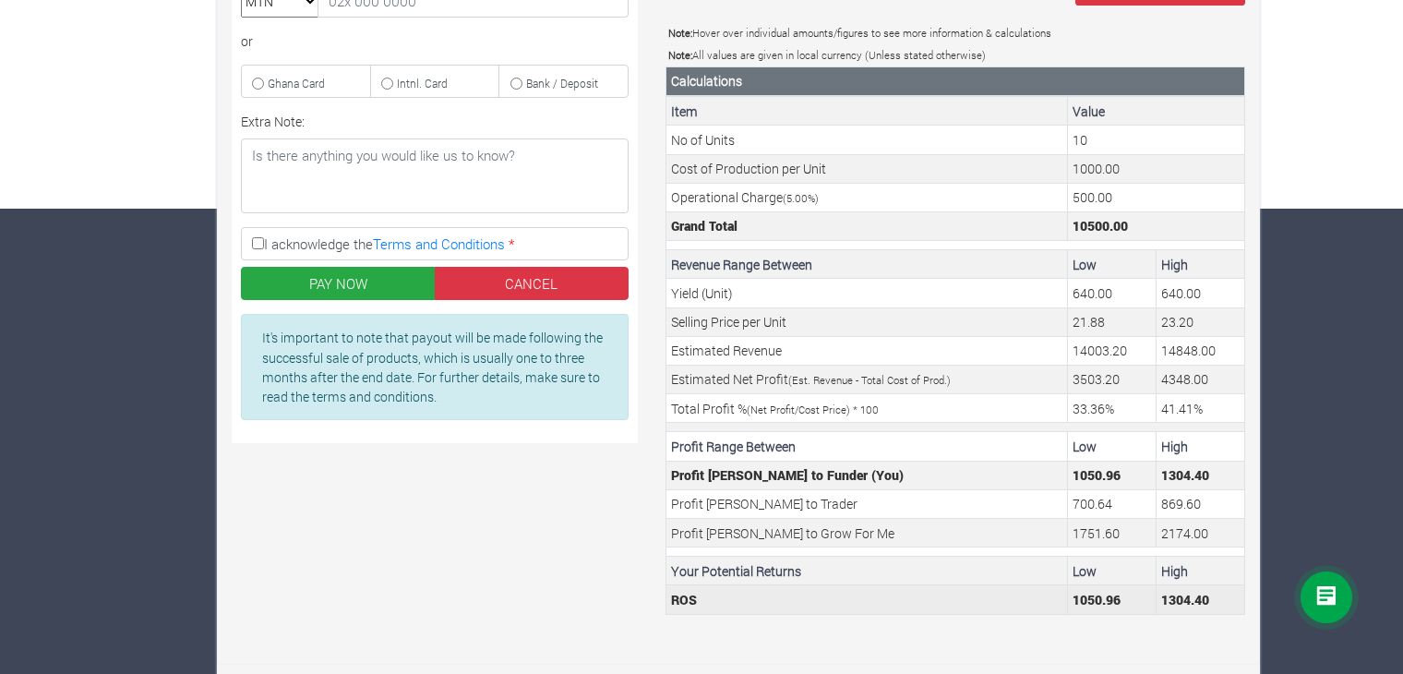
click at [1093, 598] on td "1050.96" at bounding box center [1112, 599] width 89 height 29
click at [1194, 599] on td "1304.40" at bounding box center [1201, 599] width 89 height 29
click at [1093, 597] on td "1050.96" at bounding box center [1112, 599] width 89 height 29
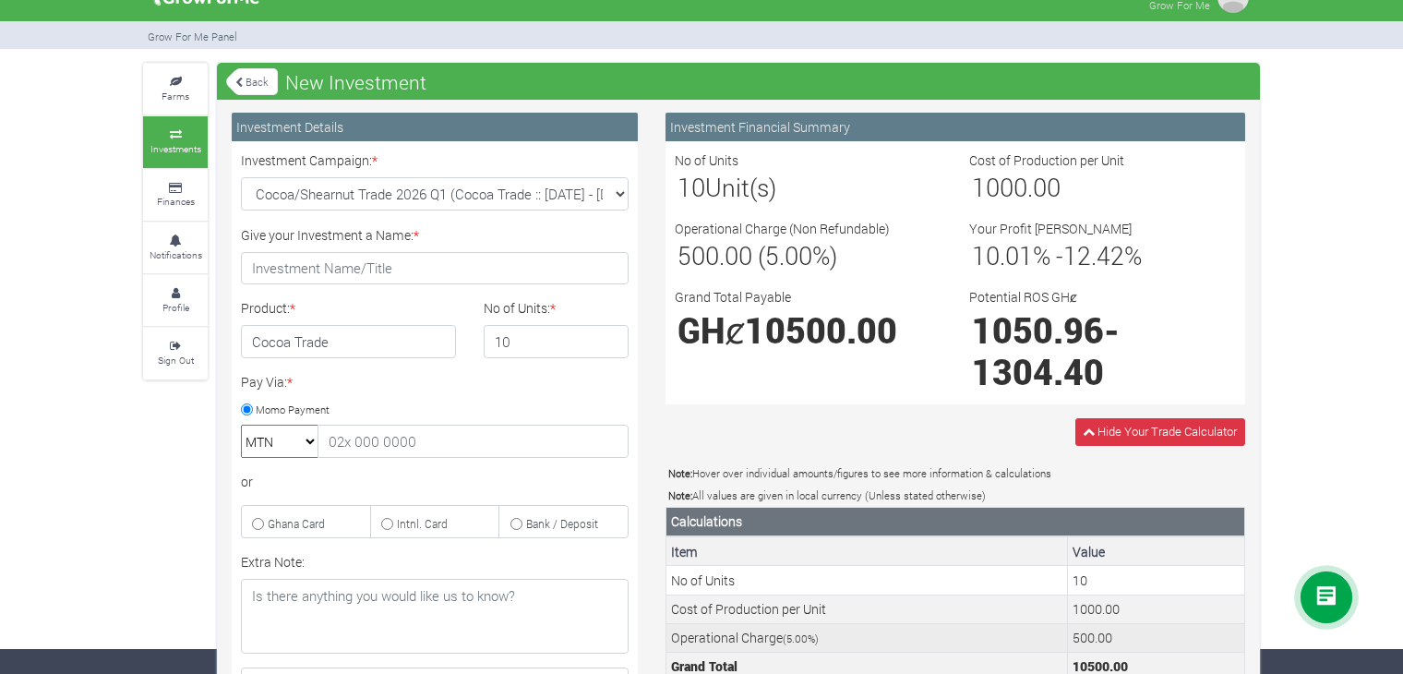
scroll to position [4, 0]
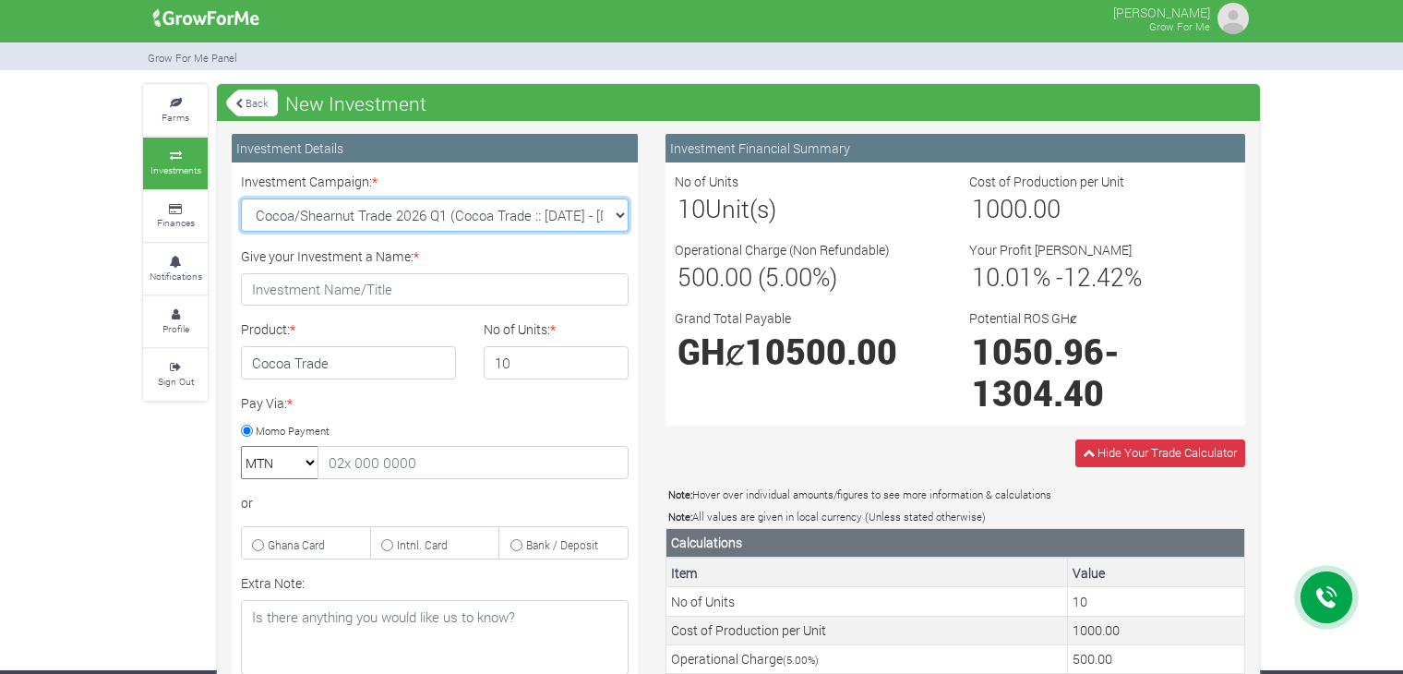
click at [599, 211] on select "Machinery Fund (10 Yrs) (Machinery :: 01st Jun 2025 - 01st Jun 2035) Cocoa/Shea…" at bounding box center [435, 215] width 388 height 33
select select "50"
click at [241, 199] on select "Machinery Fund (10 Yrs) (Machinery :: 01st Jun 2025 - 01st Jun 2035) Cocoa/Shea…" at bounding box center [435, 215] width 388 height 33
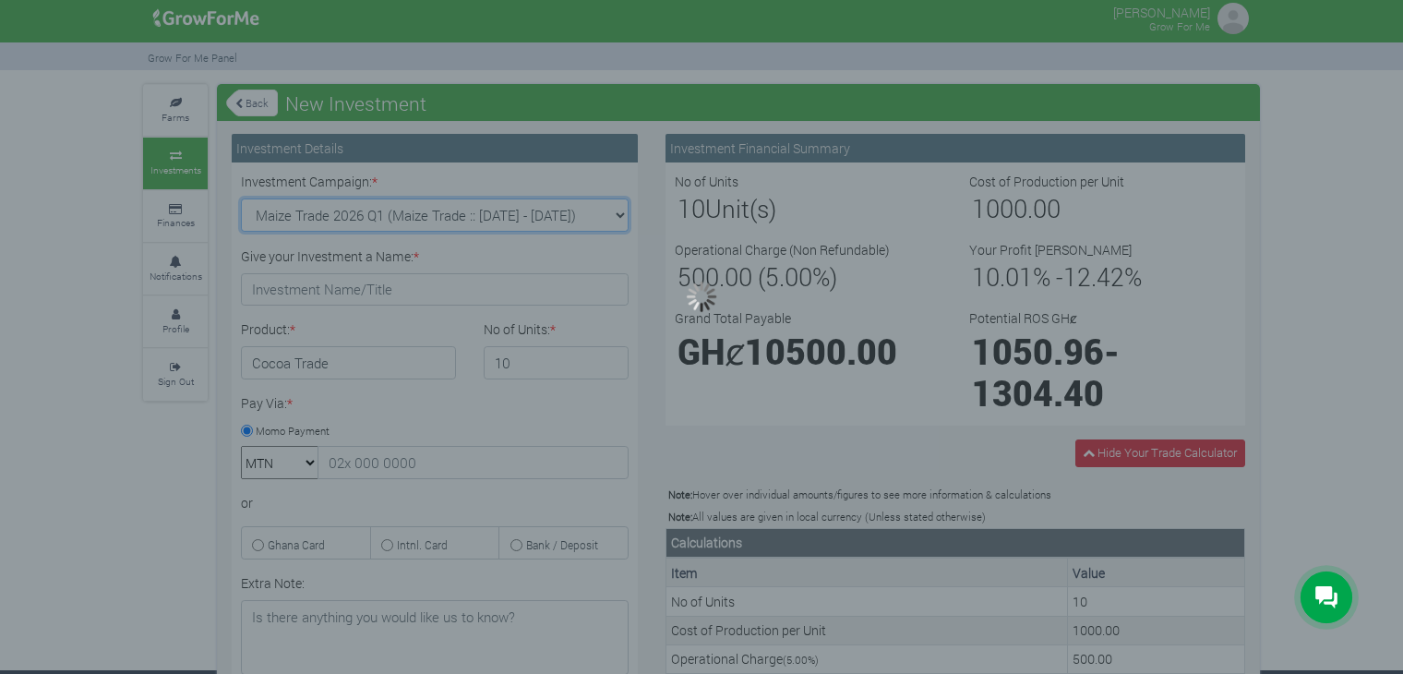
type input "1"
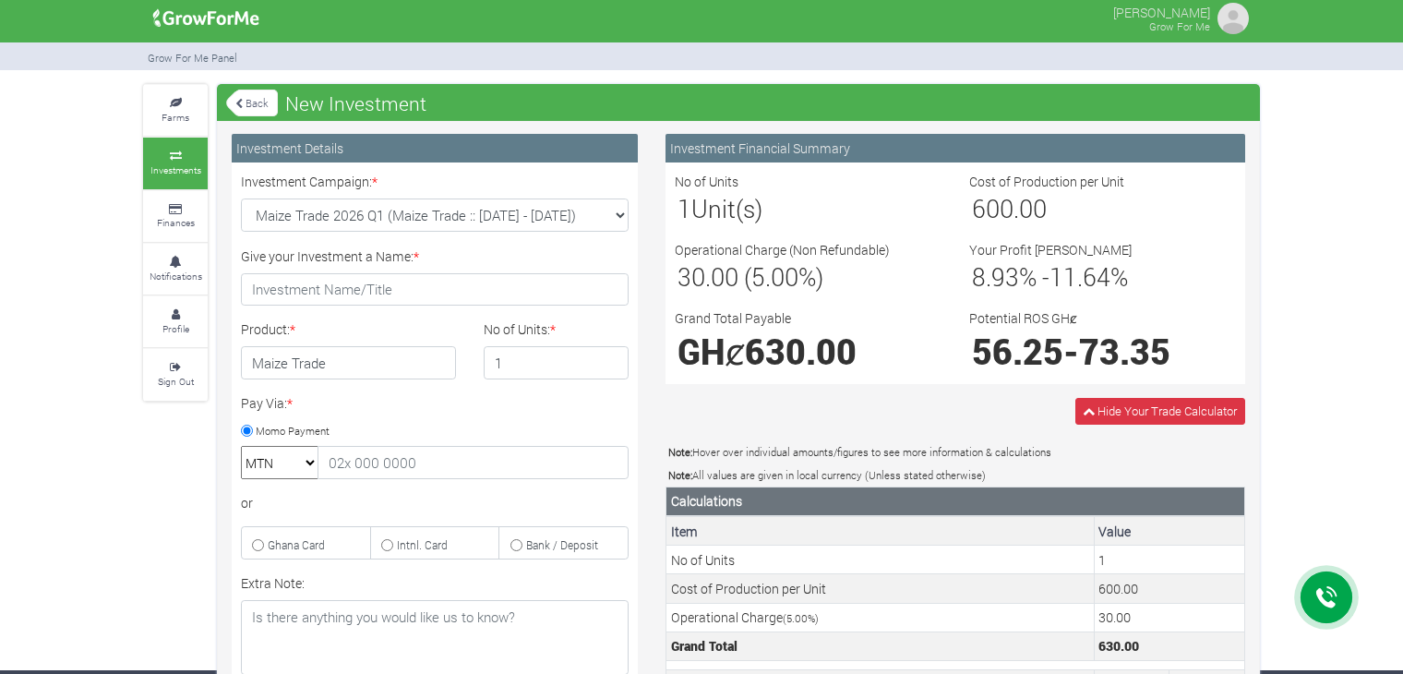
click at [1171, 347] on span "73.35" at bounding box center [1124, 351] width 91 height 45
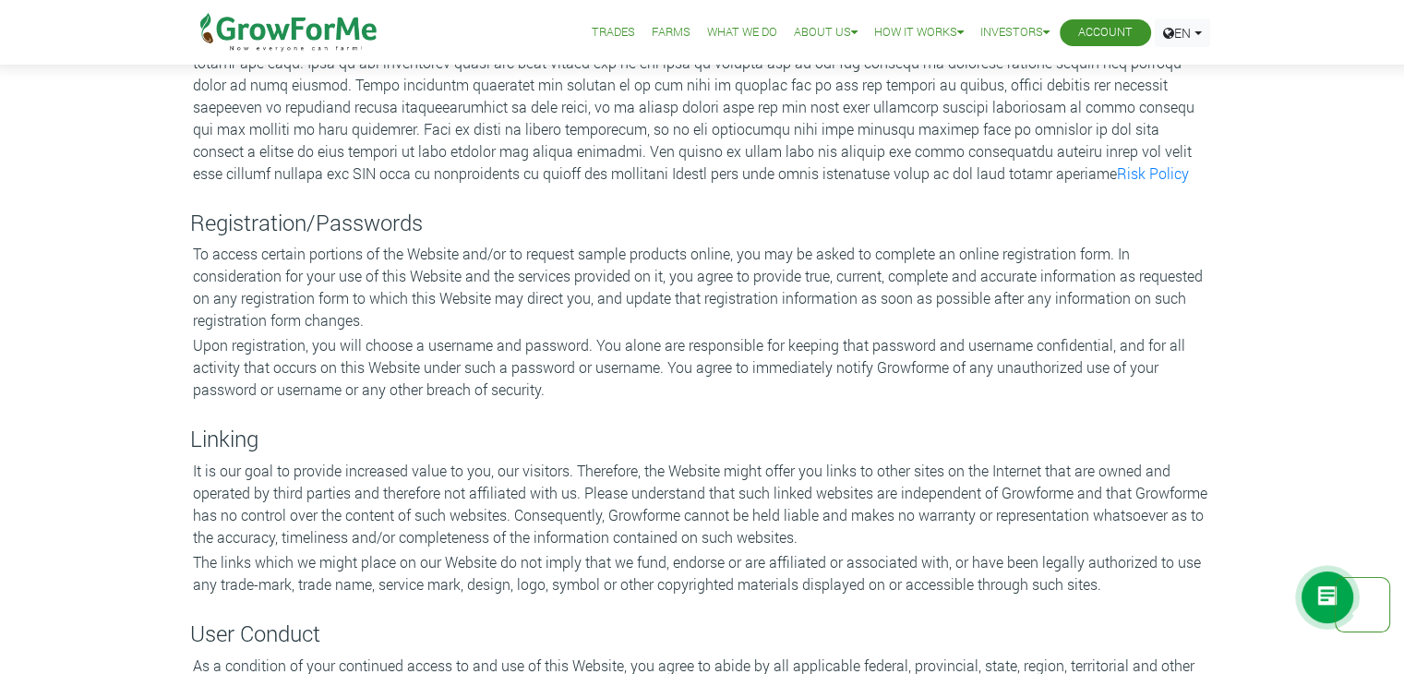
scroll to position [831, 0]
